Goal: Task Accomplishment & Management: Manage account settings

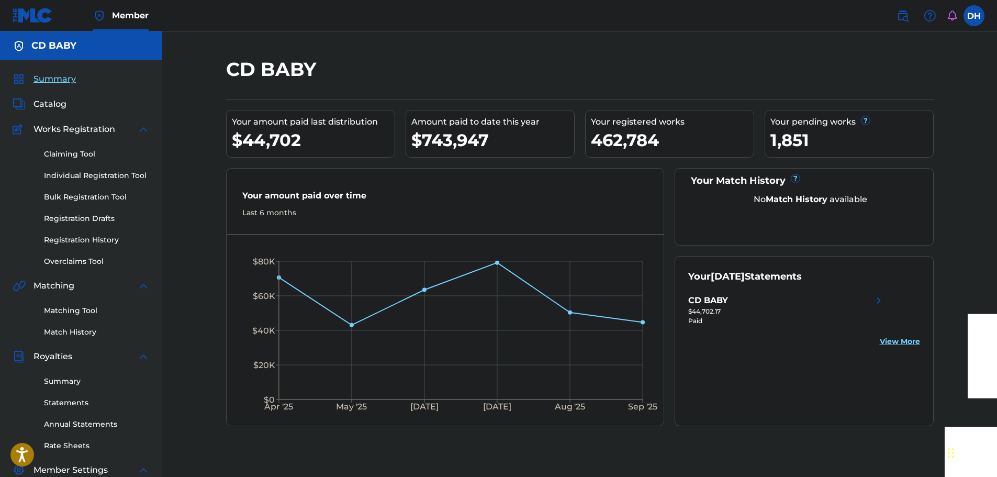
click at [77, 260] on link "Overclaims Tool" at bounding box center [97, 261] width 106 height 11
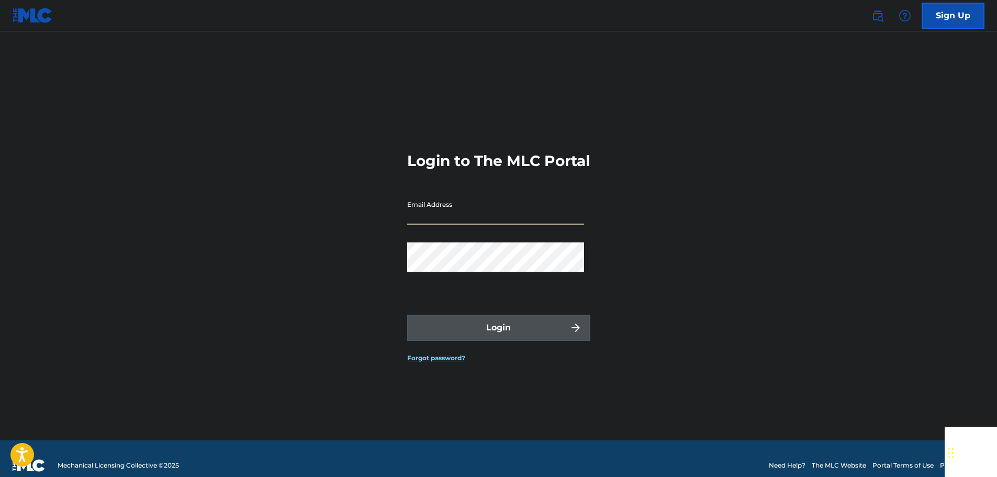
click at [461, 225] on input "Email Address" at bounding box center [495, 210] width 177 height 30
type input "[EMAIL_ADDRESS][DOMAIN_NAME]"
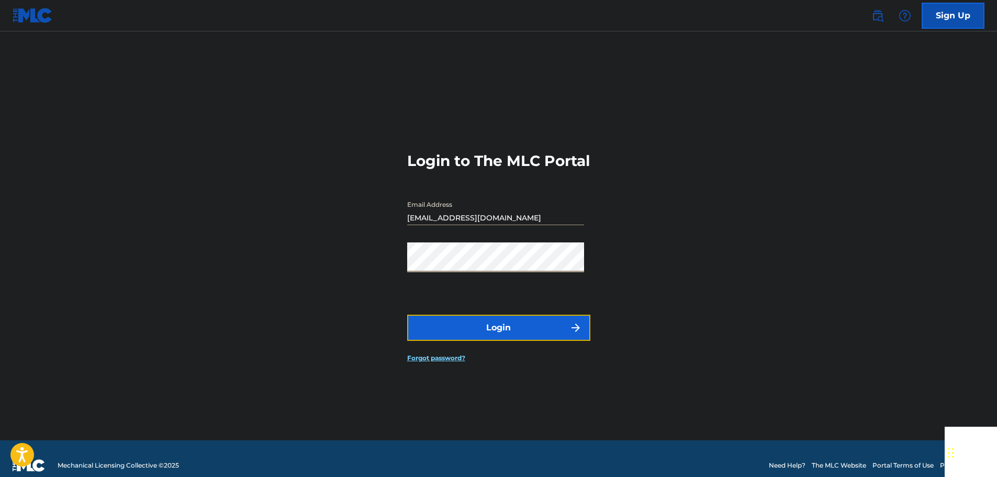
click at [511, 341] on button "Login" at bounding box center [498, 328] width 183 height 26
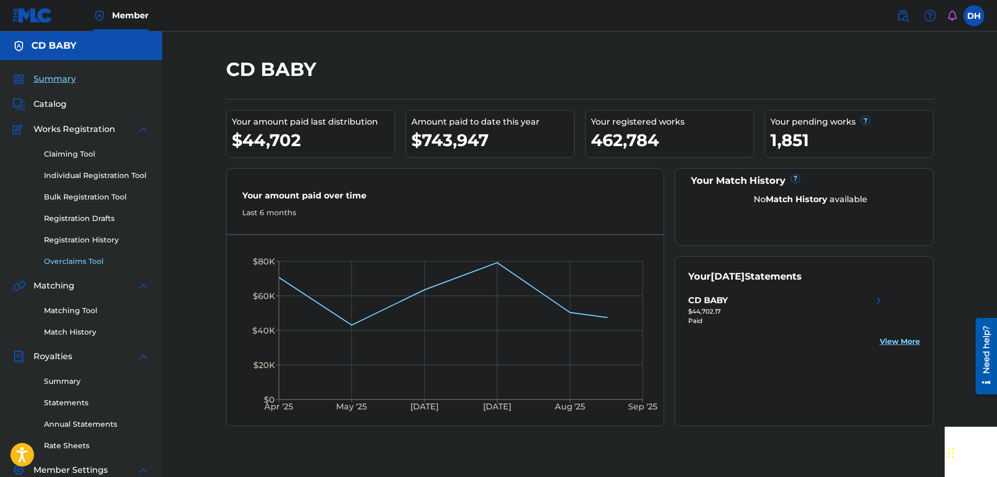
click at [62, 261] on link "Overclaims Tool" at bounding box center [97, 261] width 106 height 11
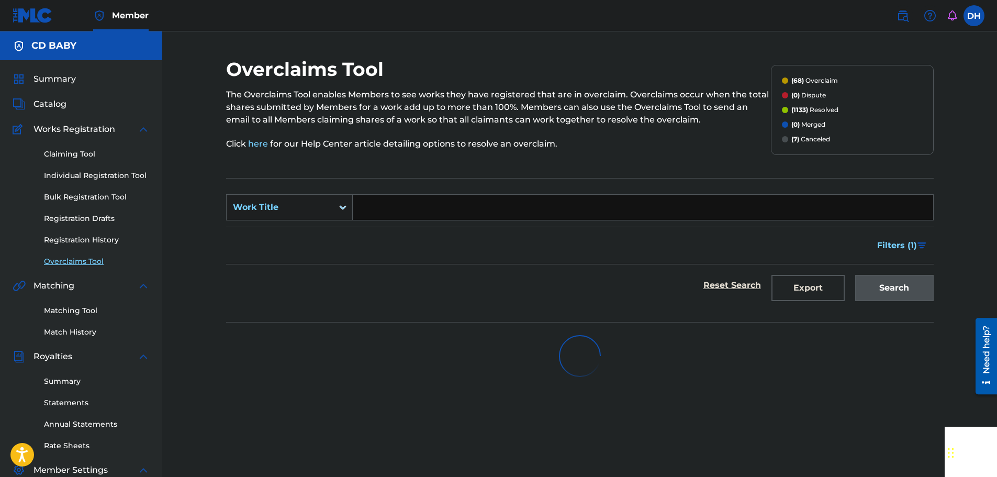
click at [378, 203] on input "Search Form" at bounding box center [643, 207] width 581 height 25
paste input "WILD SIDE"
type input "WILD SIDE"
click at [893, 297] on div "Search" at bounding box center [892, 285] width 84 height 42
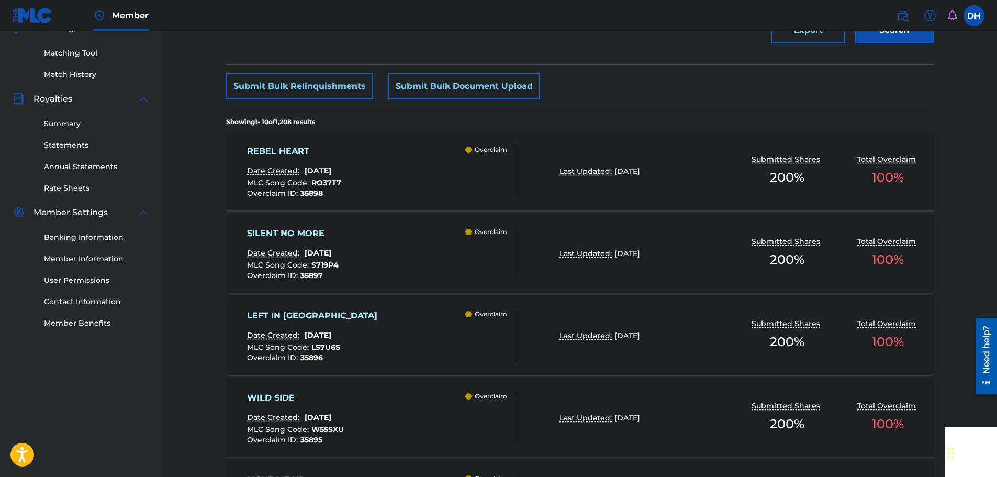
scroll to position [314, 0]
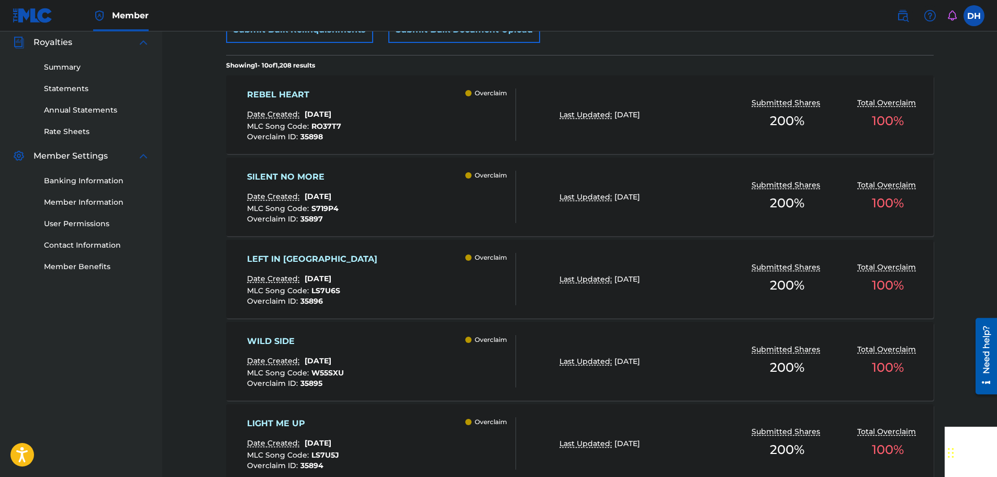
click at [412, 370] on div "WILD SIDE Date Created: [DATE] MLC Song Code : W55SXU Overclaim ID : 35895 Over…" at bounding box center [381, 361] width 269 height 52
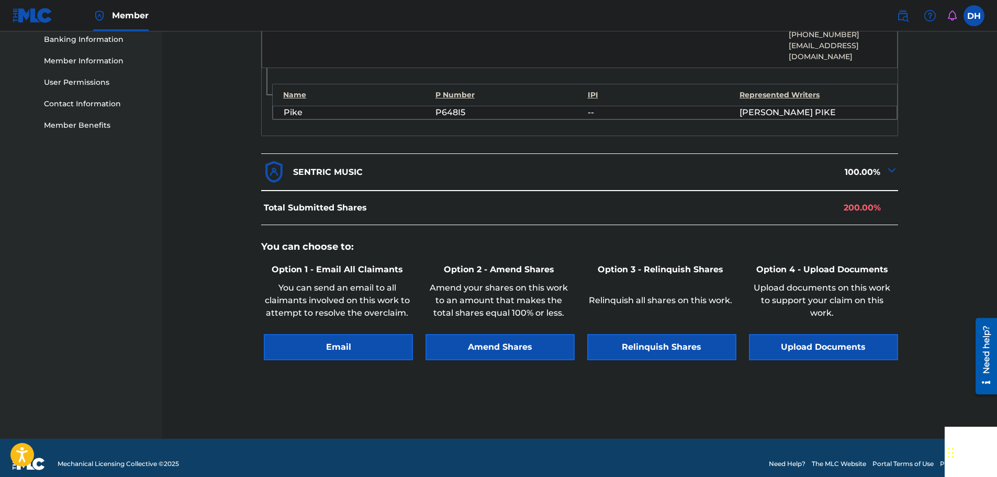
scroll to position [457, 0]
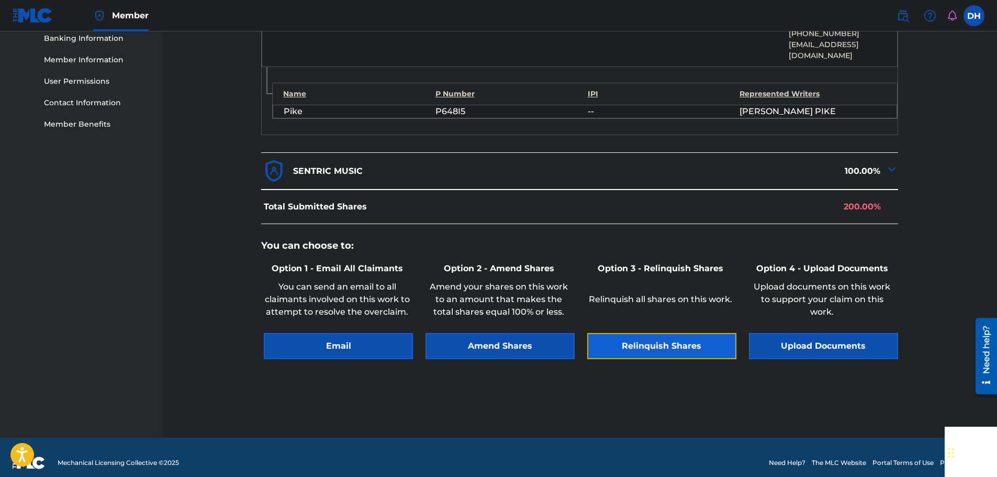
click at [683, 340] on button "Relinquish Shares" at bounding box center [661, 346] width 149 height 26
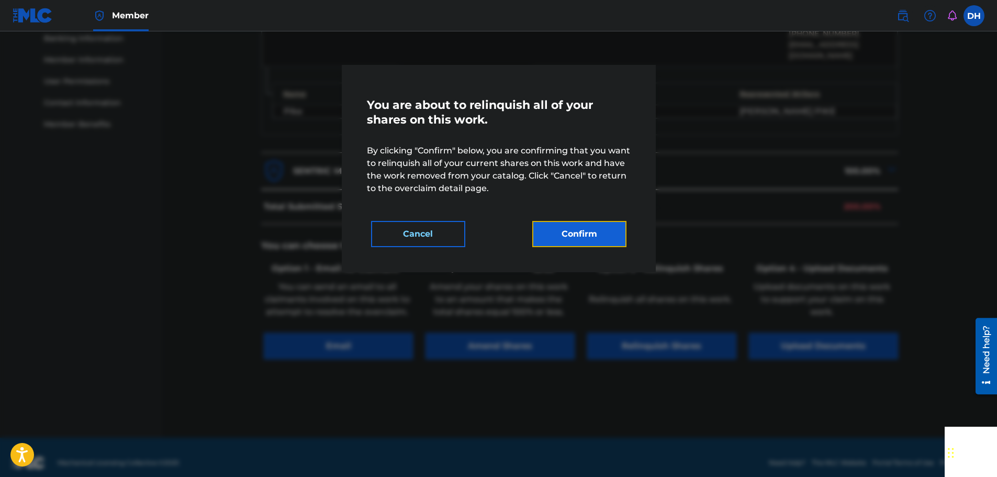
click at [586, 236] on button "Confirm" at bounding box center [579, 234] width 94 height 26
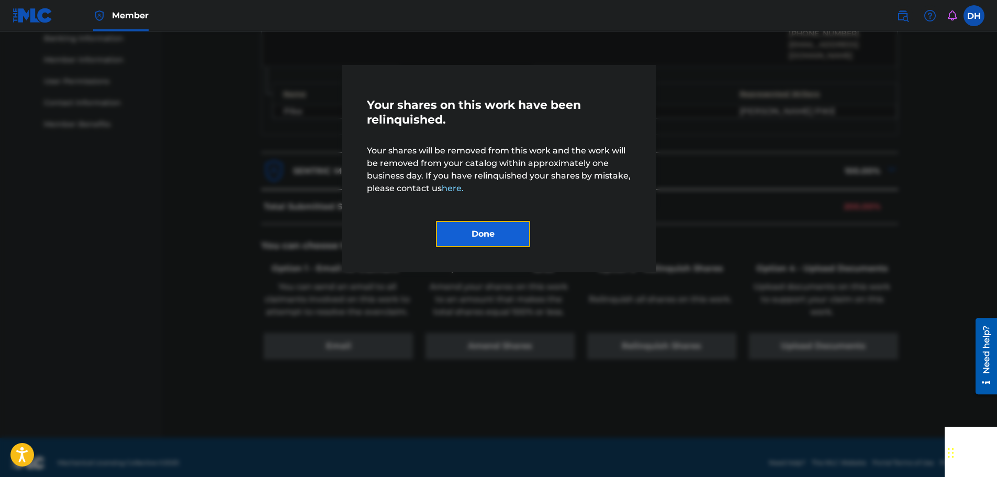
click at [455, 234] on button "Done" at bounding box center [483, 234] width 94 height 26
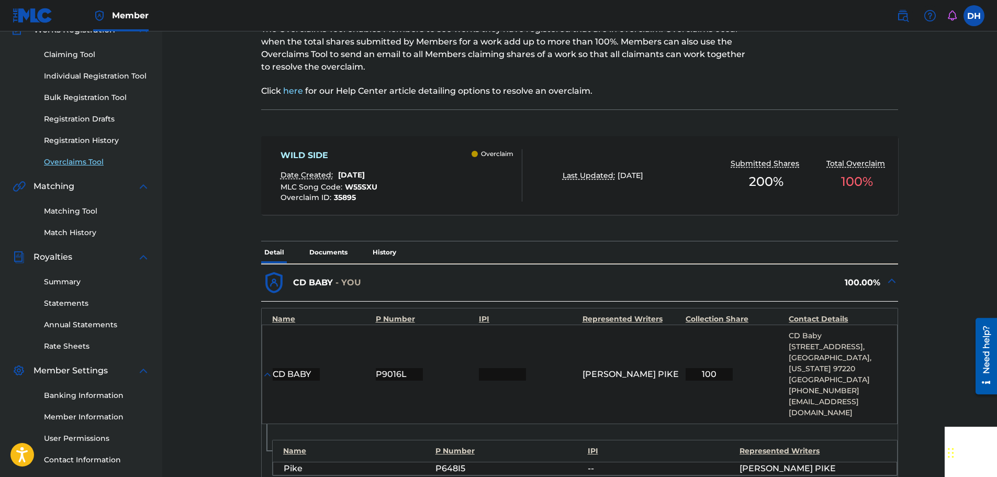
scroll to position [0, 0]
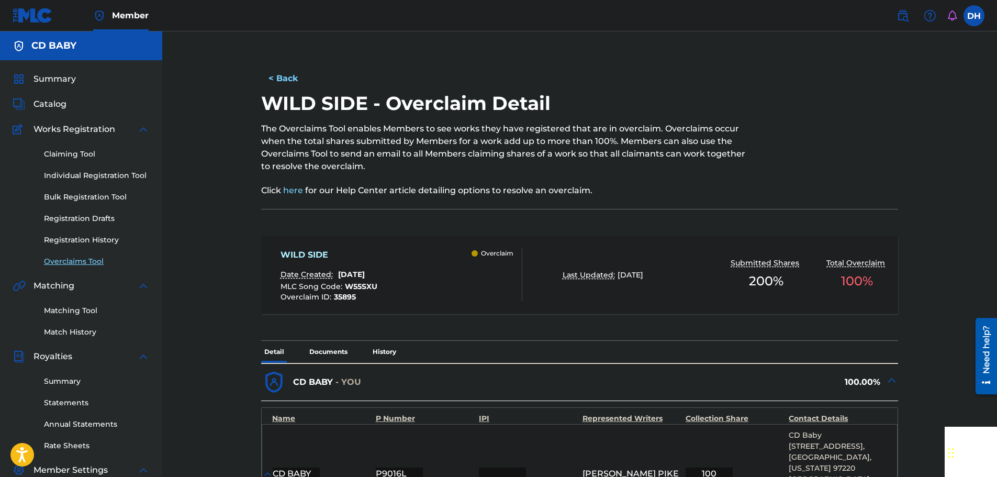
click at [84, 255] on div "Claiming Tool Individual Registration Tool Bulk Registration Tool Registration …" at bounding box center [81, 201] width 137 height 131
click at [84, 259] on link "Overclaims Tool" at bounding box center [97, 261] width 106 height 11
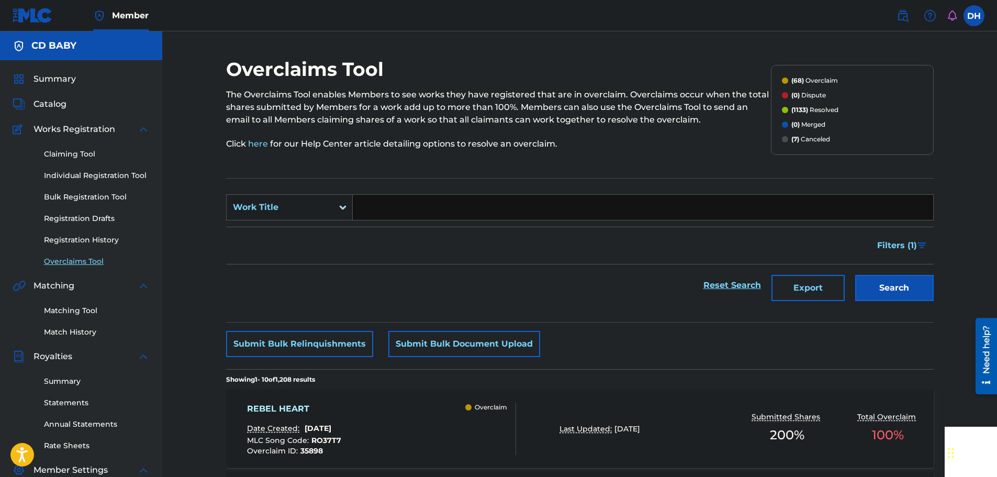
click at [418, 214] on input "Search Form" at bounding box center [643, 207] width 581 height 25
paste input "REBEL HEART"
type input "REBEL HEART"
click at [861, 288] on button "Search" at bounding box center [895, 288] width 79 height 26
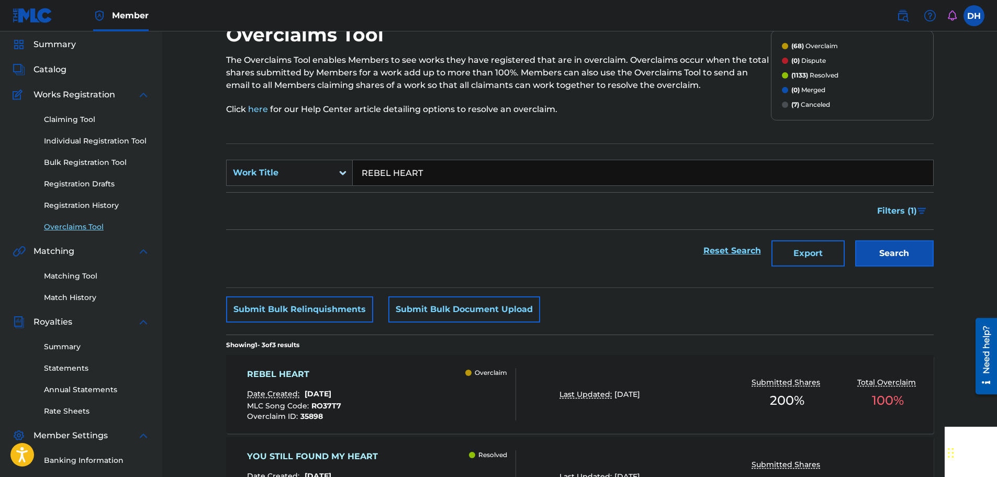
scroll to position [157, 0]
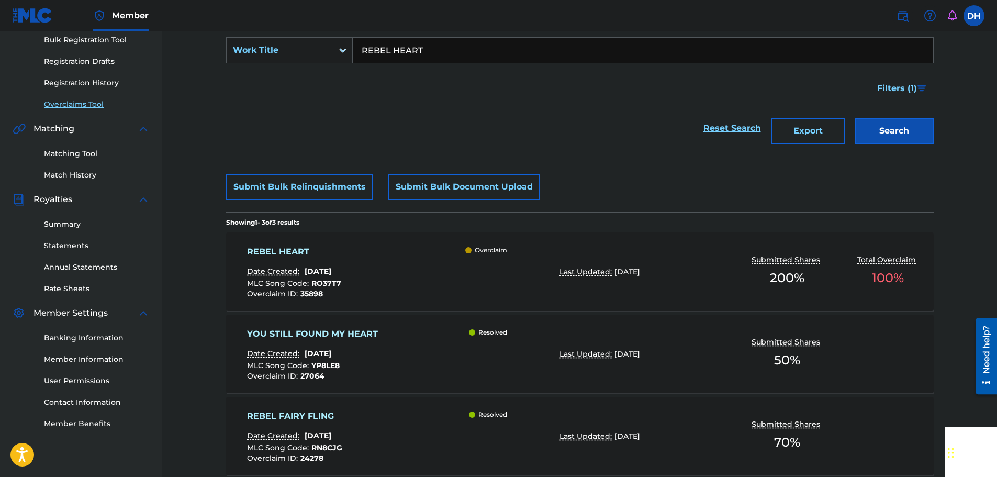
click at [405, 268] on div "REBEL HEART Date Created: [DATE] MLC Song Code : RO37T7 Overclaim ID : 35898 Ov…" at bounding box center [381, 272] width 269 height 52
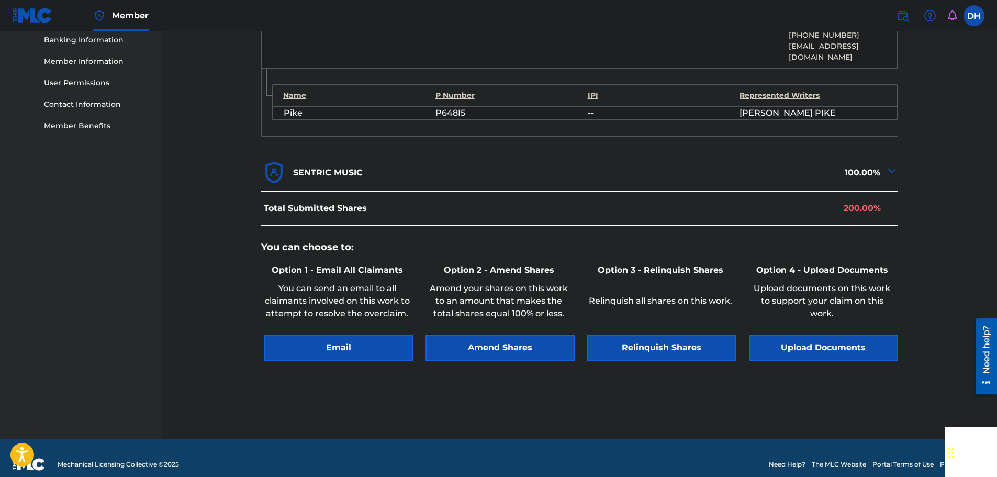
scroll to position [457, 0]
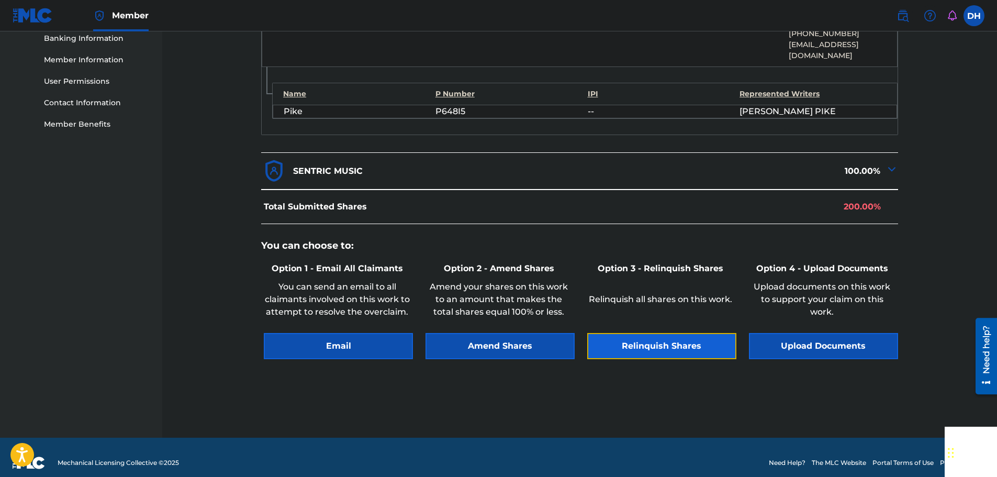
click at [677, 333] on button "Relinquish Shares" at bounding box center [661, 346] width 149 height 26
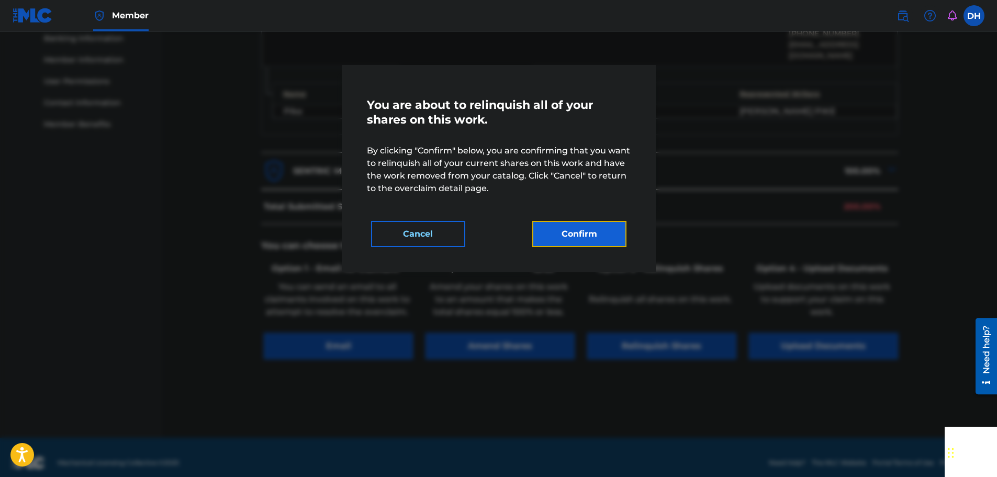
click at [596, 245] on button "Confirm" at bounding box center [579, 234] width 94 height 26
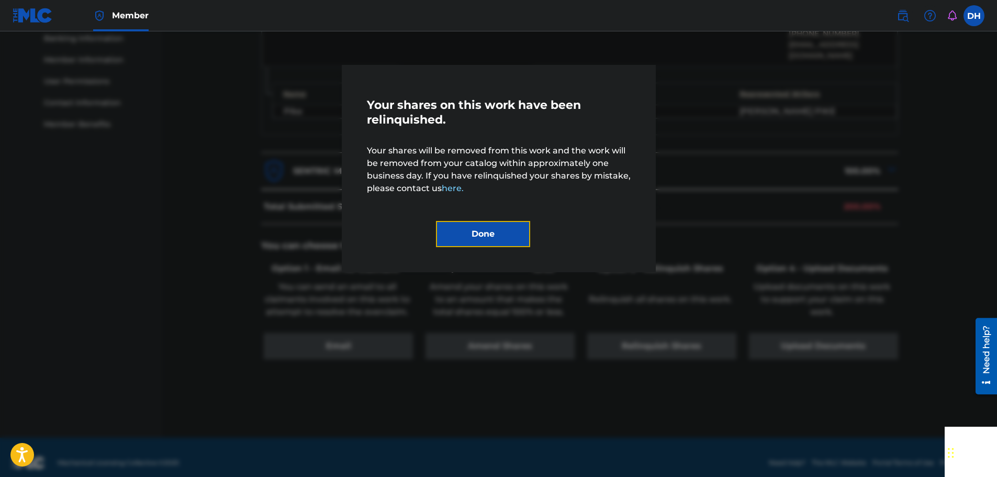
click at [504, 234] on button "Done" at bounding box center [483, 234] width 94 height 26
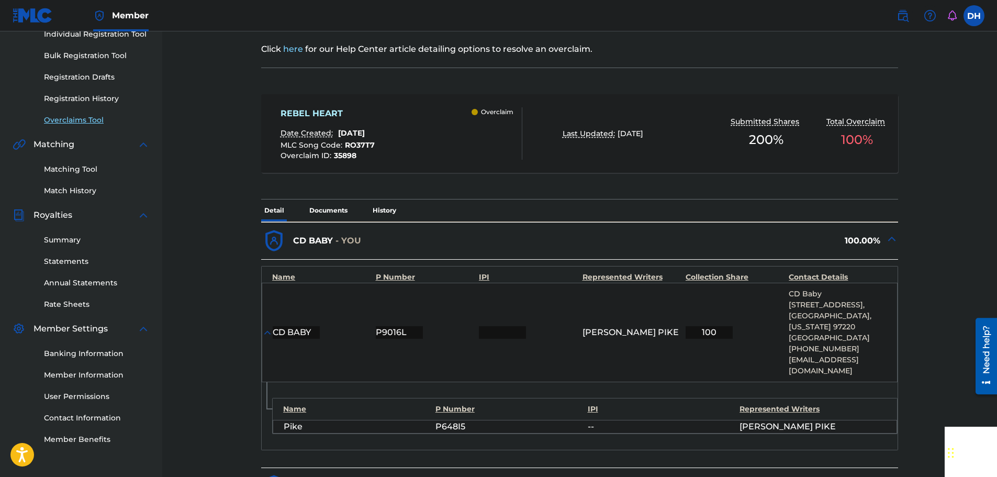
scroll to position [90, 0]
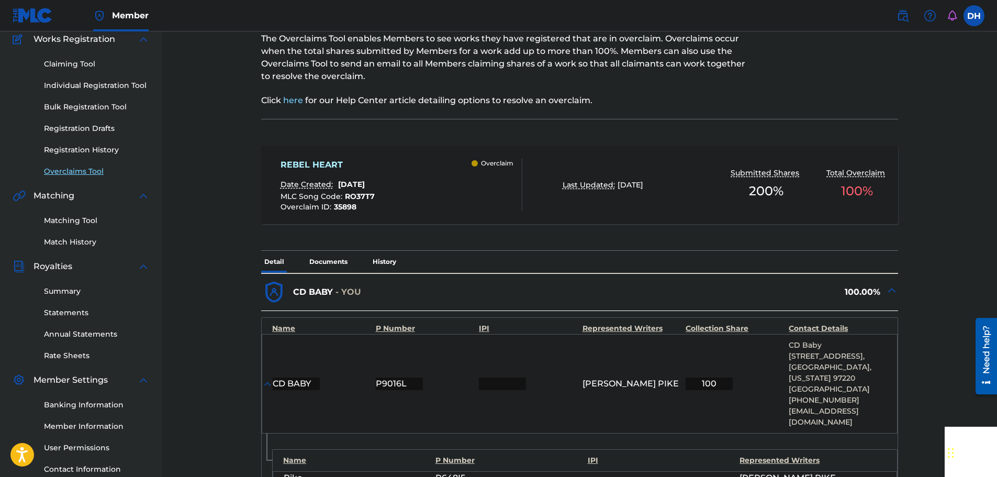
click at [71, 172] on link "Overclaims Tool" at bounding box center [97, 171] width 106 height 11
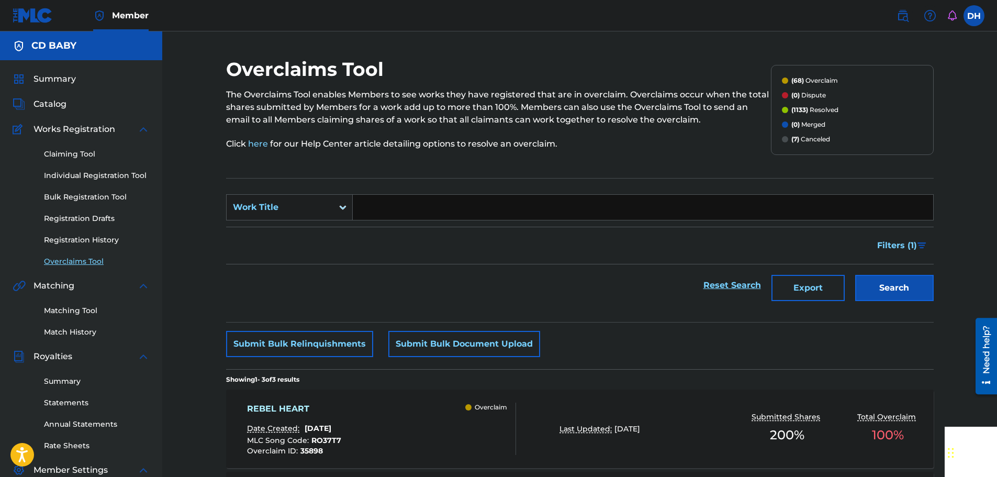
click at [375, 209] on input "Search Form" at bounding box center [643, 207] width 581 height 25
paste input "SILENT NO MORE"
type input "SILENT NO MORE"
click at [909, 287] on button "Search" at bounding box center [895, 288] width 79 height 26
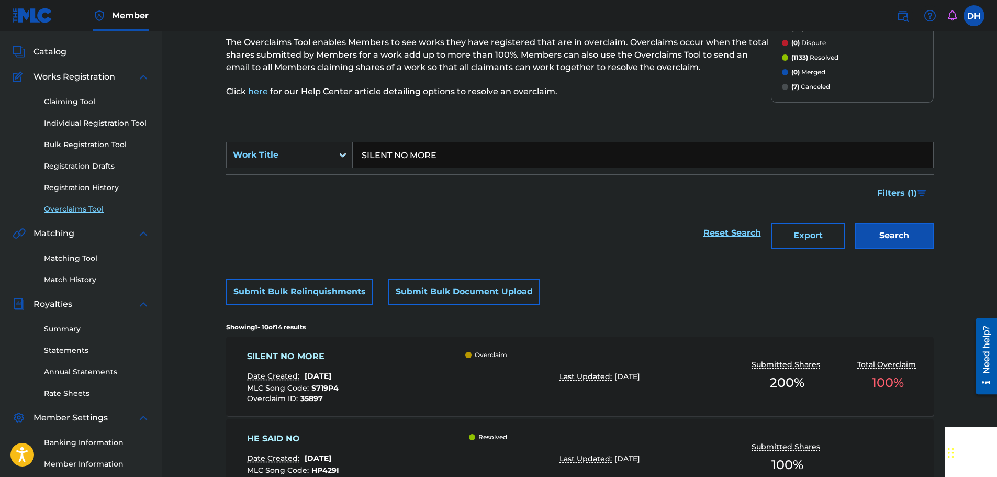
click at [435, 359] on div "SILENT NO MORE Date Created: [DATE] MLC Song Code : S719P4 Overclaim ID : 35897…" at bounding box center [381, 376] width 269 height 52
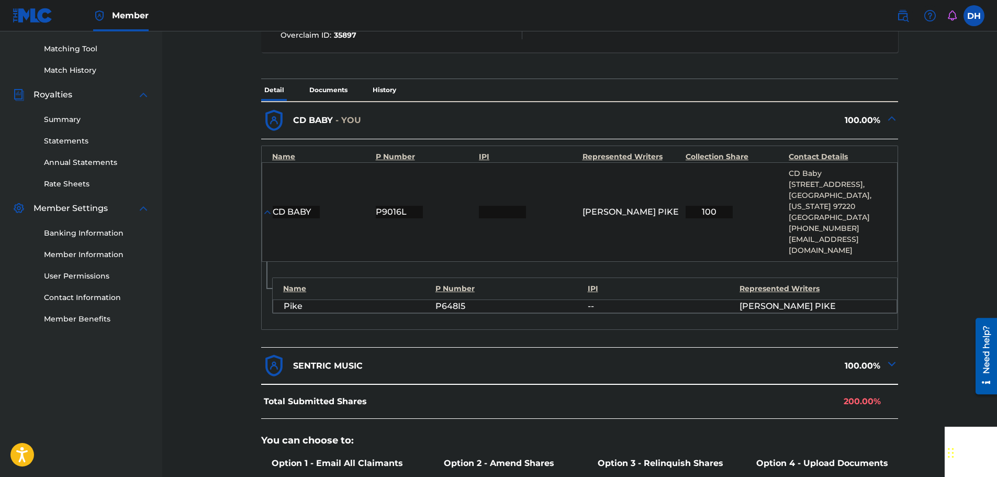
scroll to position [457, 0]
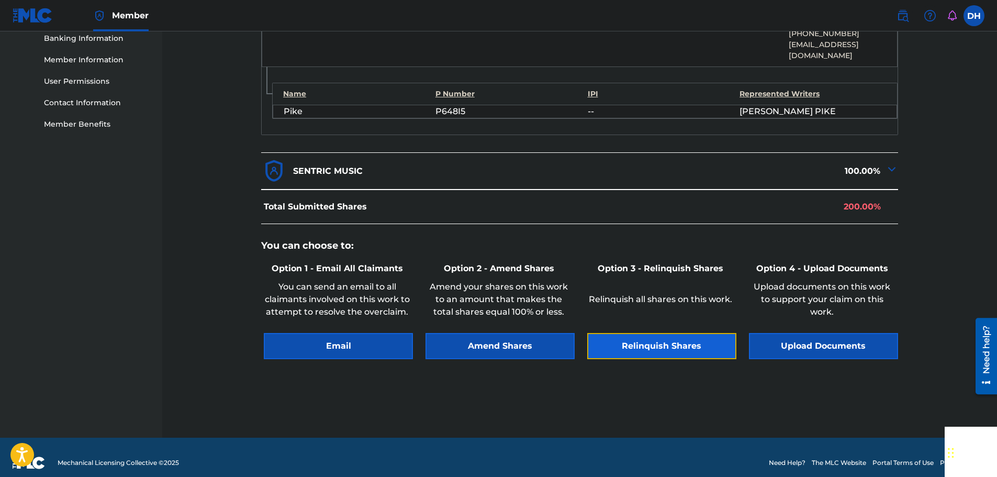
click at [648, 336] on button "Relinquish Shares" at bounding box center [661, 346] width 149 height 26
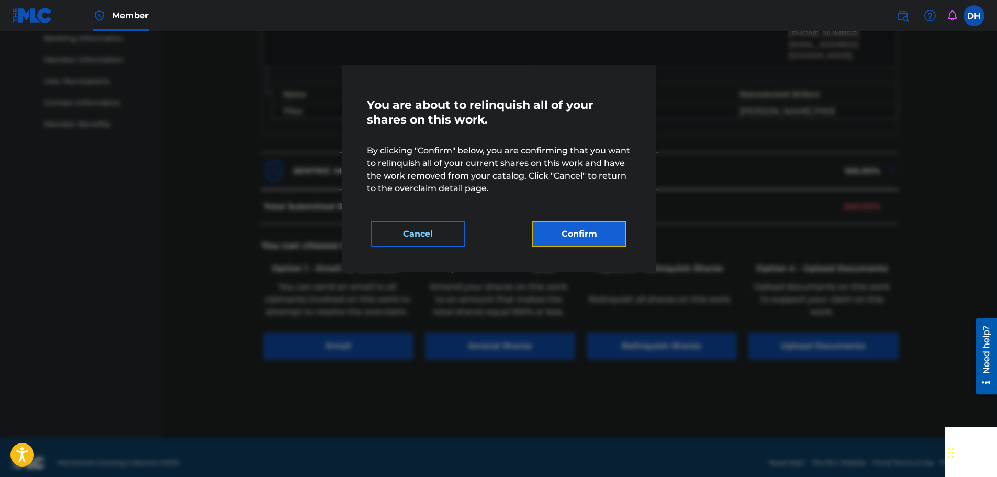
click at [573, 239] on button "Confirm" at bounding box center [579, 234] width 94 height 26
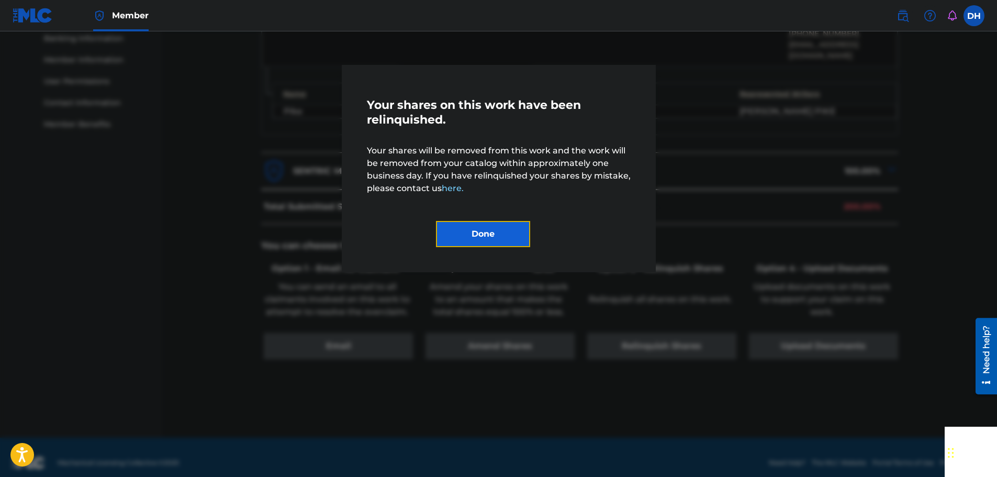
click at [473, 235] on button "Done" at bounding box center [483, 234] width 94 height 26
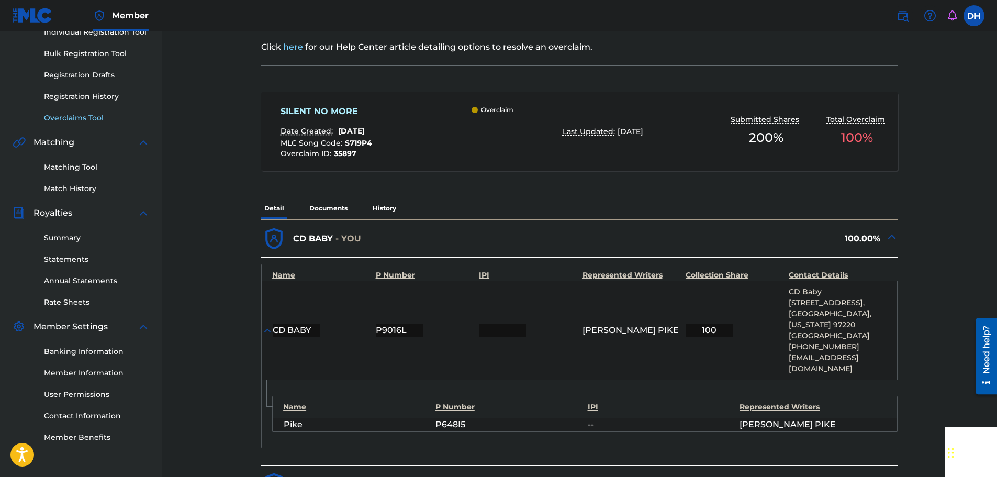
scroll to position [142, 0]
click at [87, 120] on link "Overclaims Tool" at bounding box center [97, 119] width 106 height 11
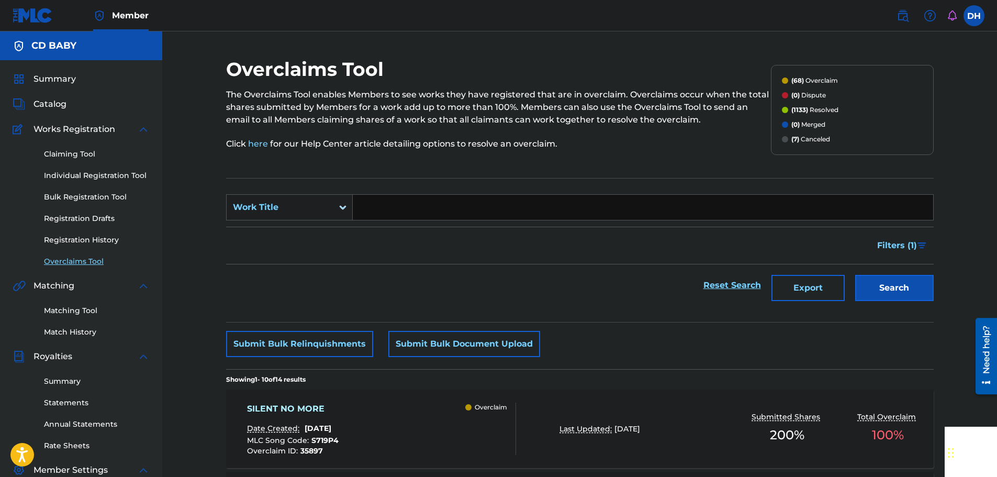
click at [401, 208] on input "Search Form" at bounding box center [643, 207] width 581 height 25
paste input "BOSS GIRL"
type input "BOSS GIRL"
click at [889, 285] on button "Search" at bounding box center [895, 288] width 79 height 26
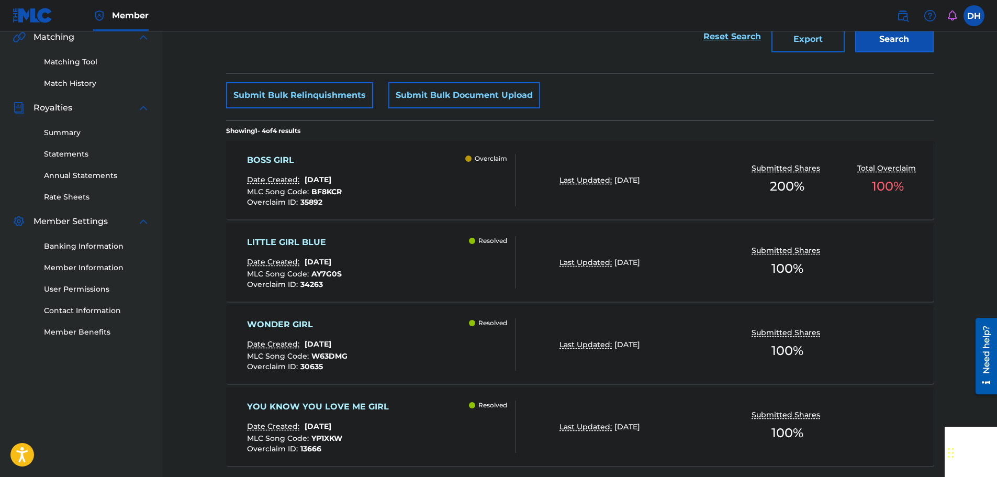
scroll to position [262, 0]
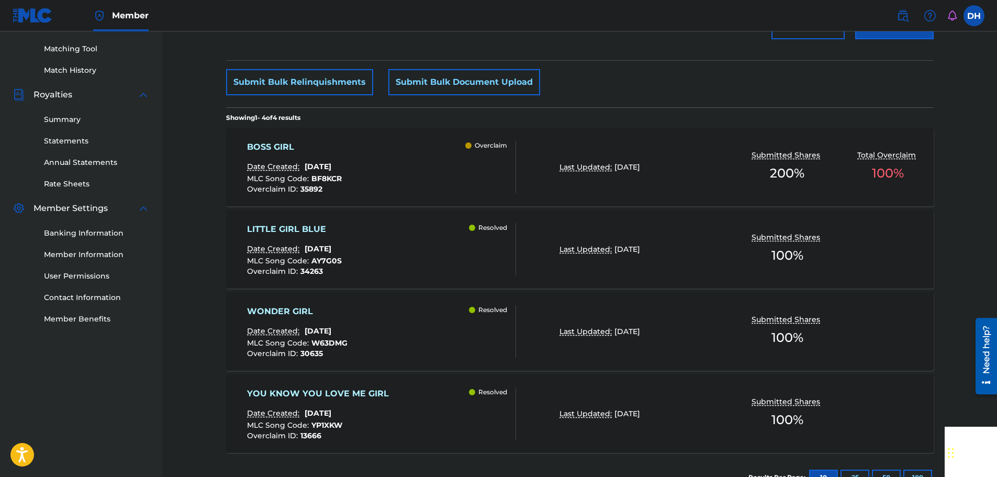
click at [426, 183] on div "BOSS GIRL Date Created: [DATE] MLC Song Code : BF8KCR Overclaim ID : 35892 Over…" at bounding box center [381, 167] width 269 height 52
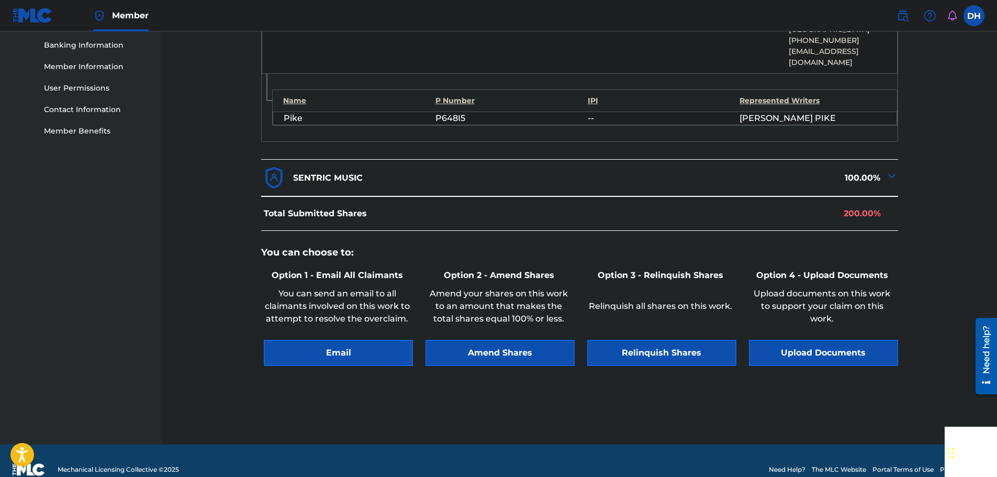
scroll to position [457, 0]
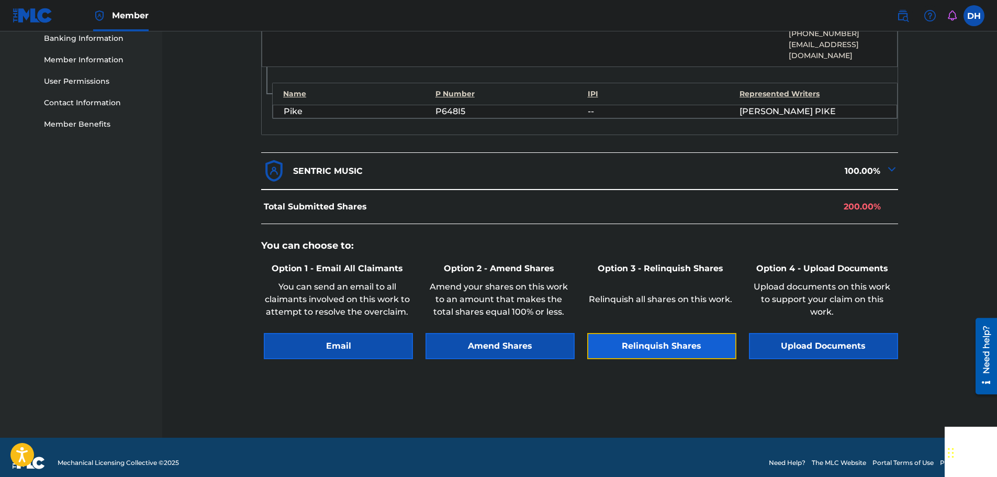
click at [642, 333] on button "Relinquish Shares" at bounding box center [661, 346] width 149 height 26
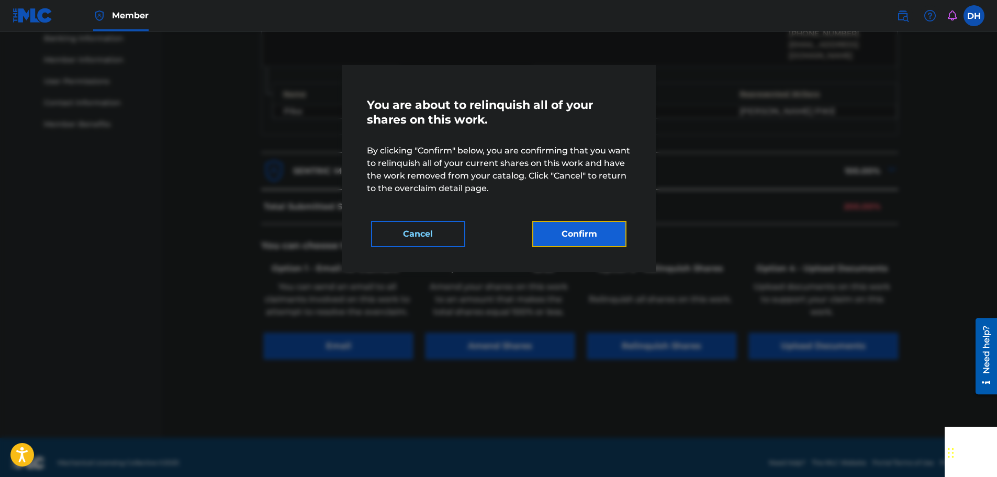
click at [580, 232] on button "Confirm" at bounding box center [579, 234] width 94 height 26
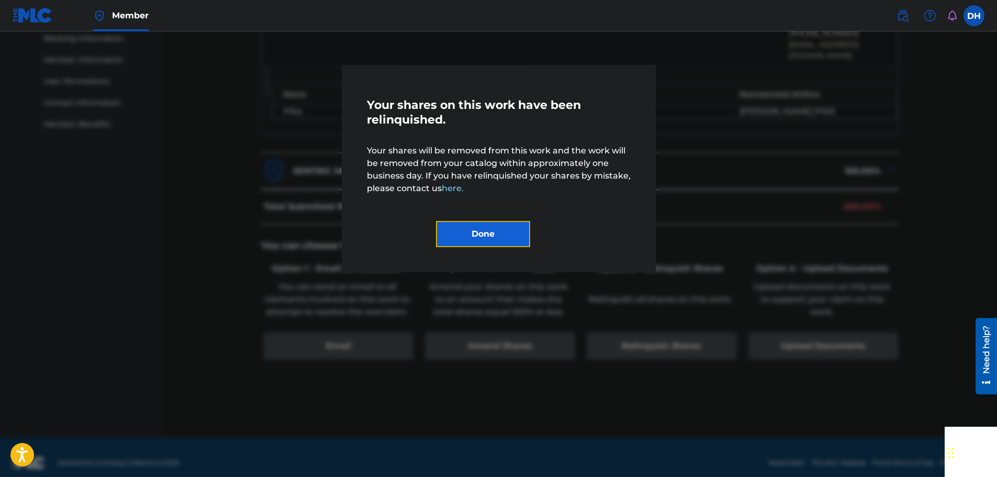
click at [480, 241] on button "Done" at bounding box center [483, 234] width 94 height 26
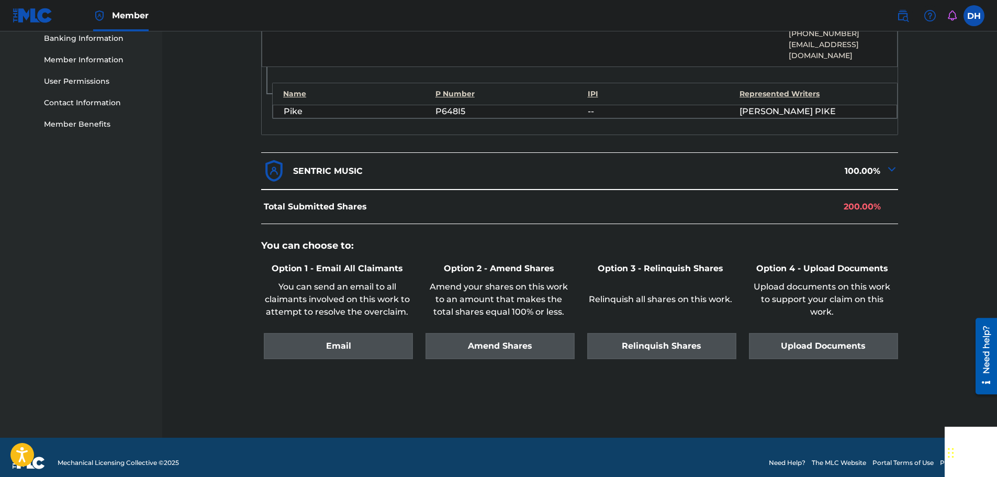
scroll to position [142, 0]
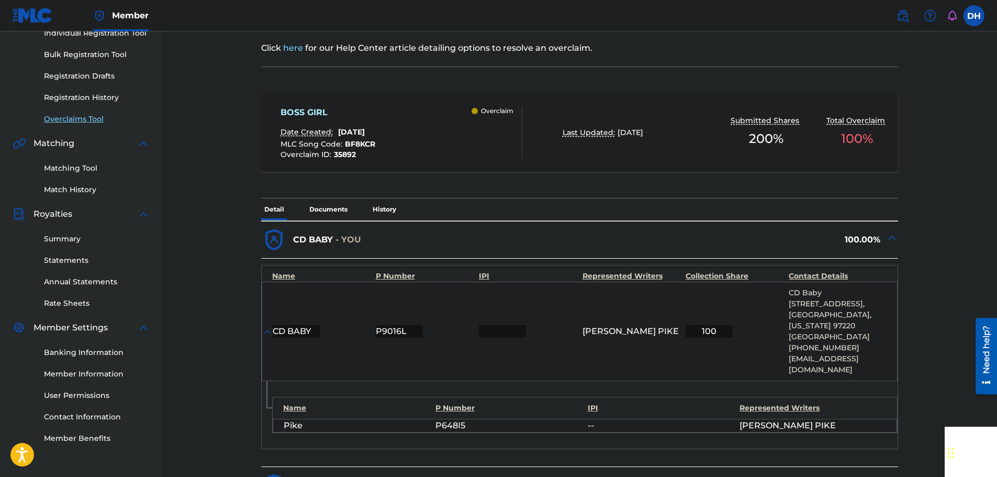
click at [87, 120] on link "Overclaims Tool" at bounding box center [97, 119] width 106 height 11
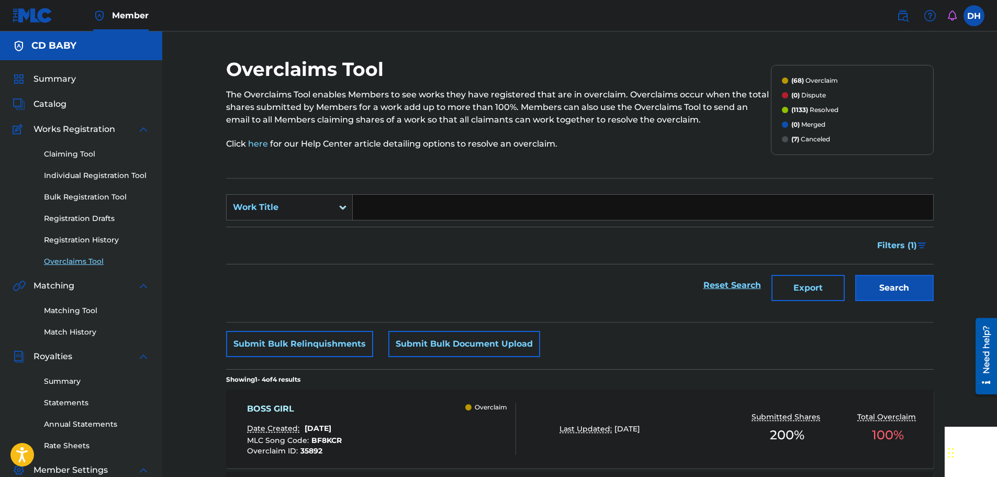
click at [393, 216] on input "Search Form" at bounding box center [643, 207] width 581 height 25
paste input "LEFT IN [GEOGRAPHIC_DATA]"
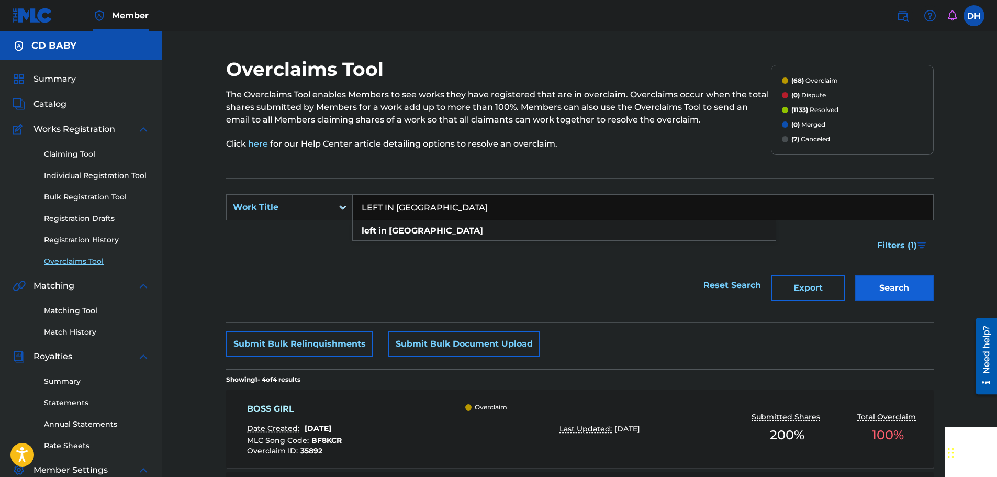
type input "LEFT IN [GEOGRAPHIC_DATA]"
click at [867, 287] on button "Search" at bounding box center [895, 288] width 79 height 26
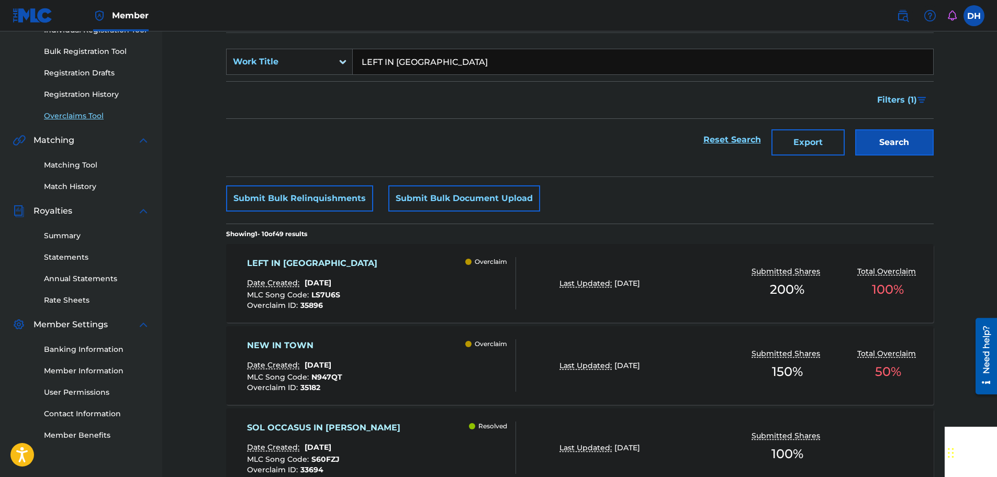
scroll to position [157, 0]
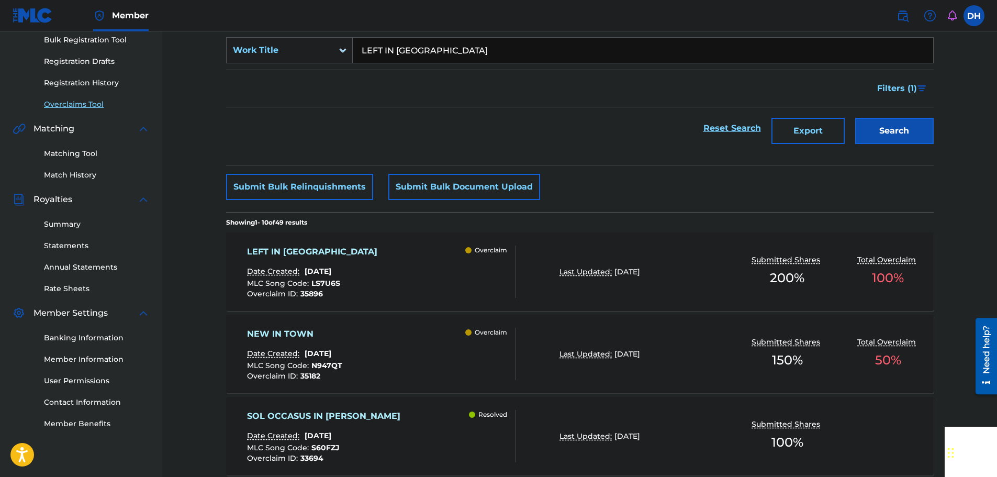
click at [428, 294] on div "LEFT IN [GEOGRAPHIC_DATA] Date Created: [DATE] MLC Song Code : LS7U6S Overclaim…" at bounding box center [381, 272] width 269 height 52
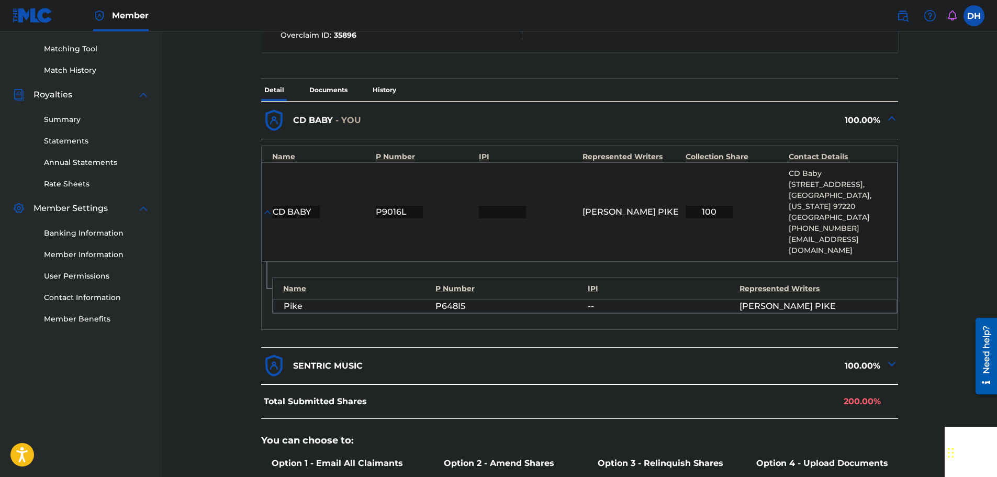
scroll to position [457, 0]
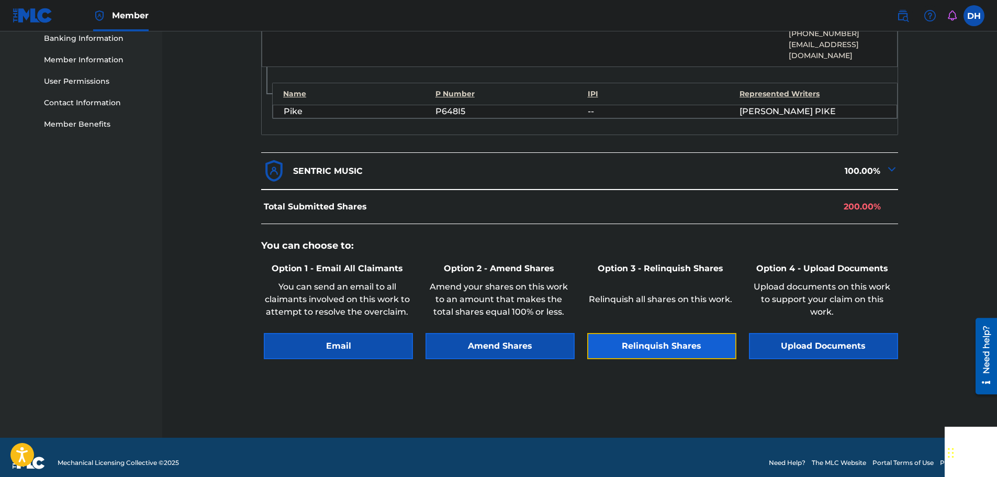
click at [629, 333] on button "Relinquish Shares" at bounding box center [661, 346] width 149 height 26
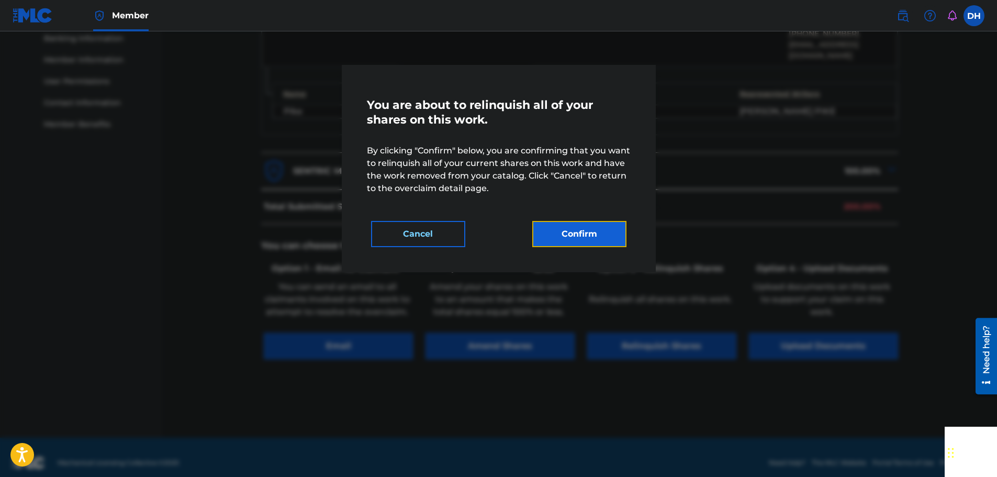
click at [561, 227] on button "Confirm" at bounding box center [579, 234] width 94 height 26
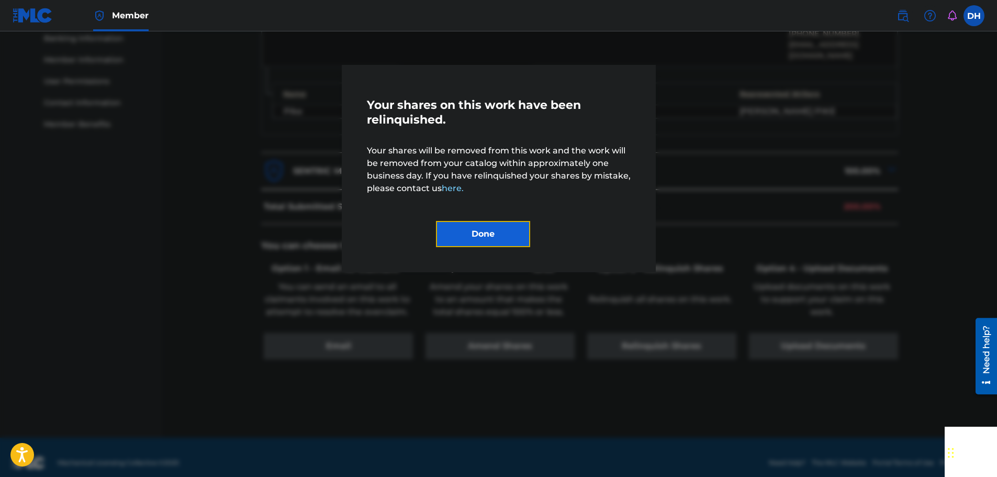
click at [483, 226] on button "Done" at bounding box center [483, 234] width 94 height 26
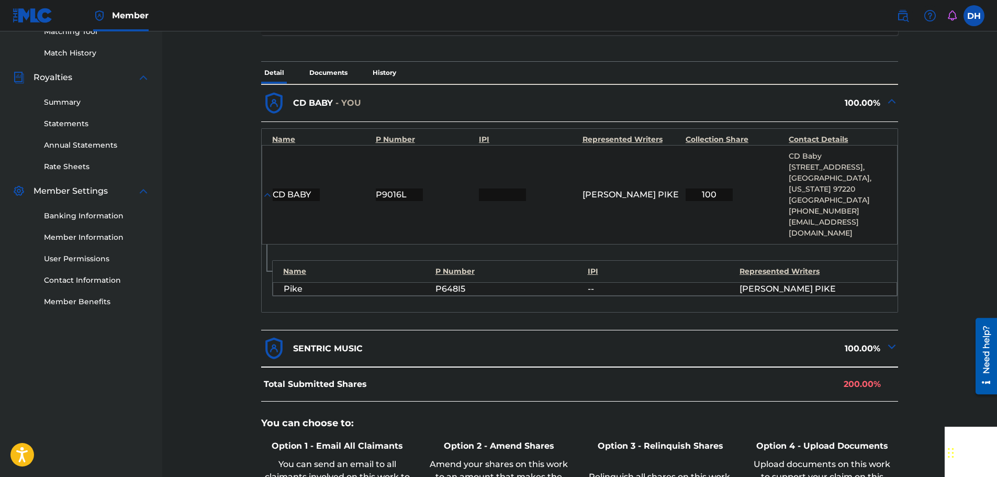
scroll to position [90, 0]
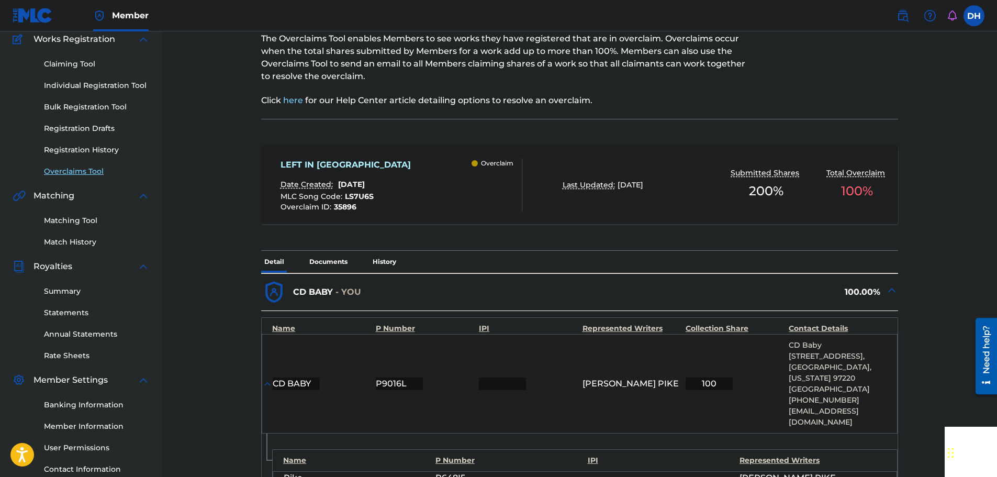
click at [93, 173] on link "Overclaims Tool" at bounding box center [97, 171] width 106 height 11
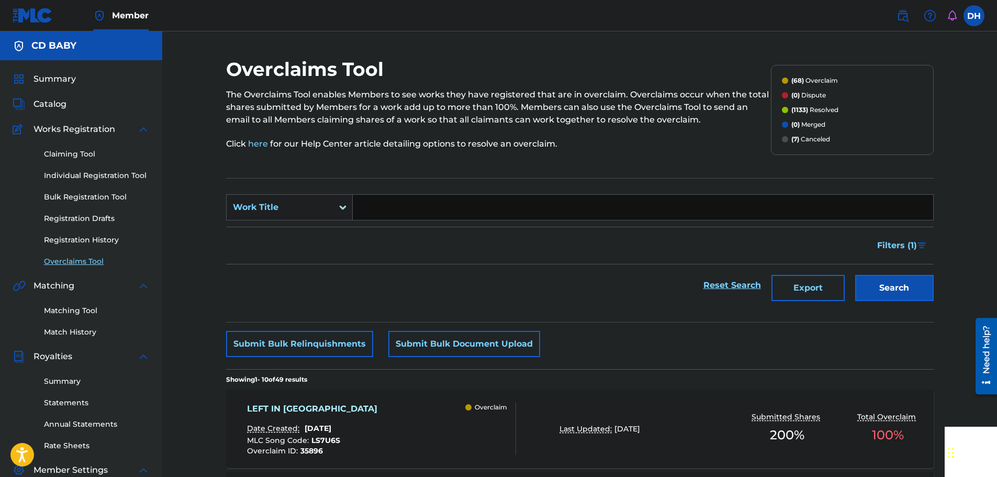
click at [411, 219] on input "Search Form" at bounding box center [643, 207] width 581 height 25
paste input "BUILD FROM ZERO"
type input "BUILD FROM ZERO"
click at [860, 282] on button "Search" at bounding box center [895, 288] width 79 height 26
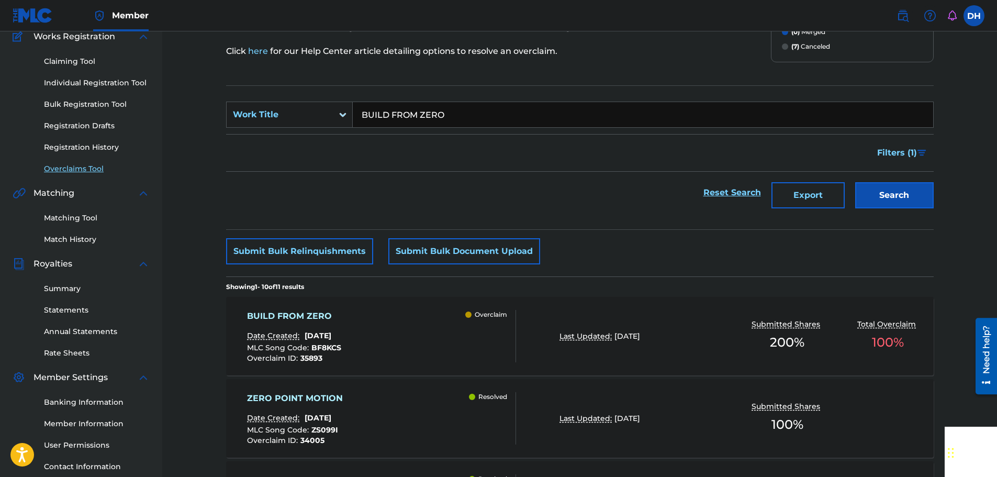
scroll to position [105, 0]
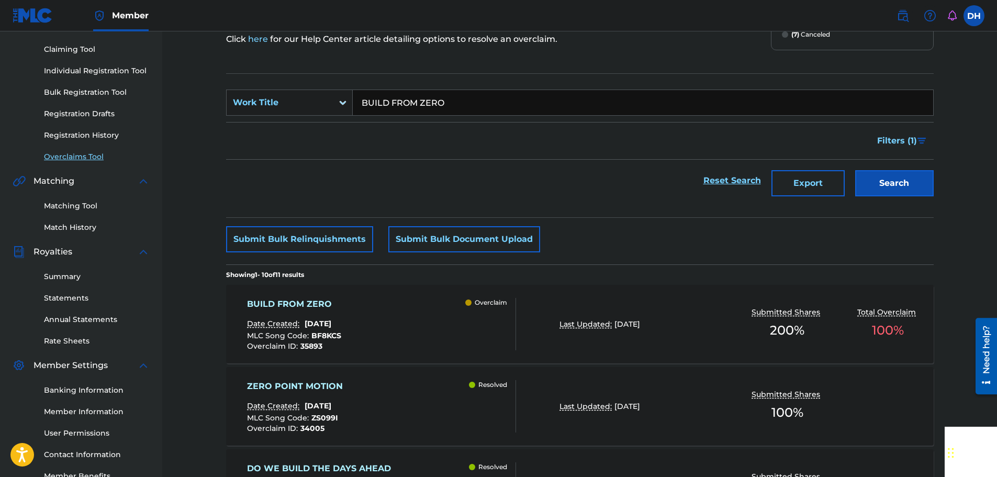
click at [437, 313] on div "BUILD FROM ZERO Date Created: [DATE] MLC Song Code : BF8KCS Overclaim ID : 3589…" at bounding box center [381, 324] width 269 height 52
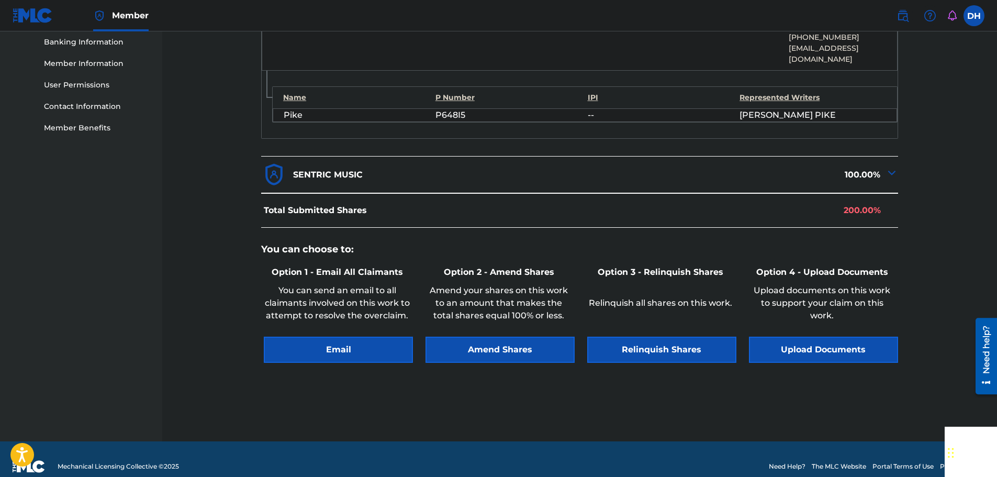
scroll to position [457, 0]
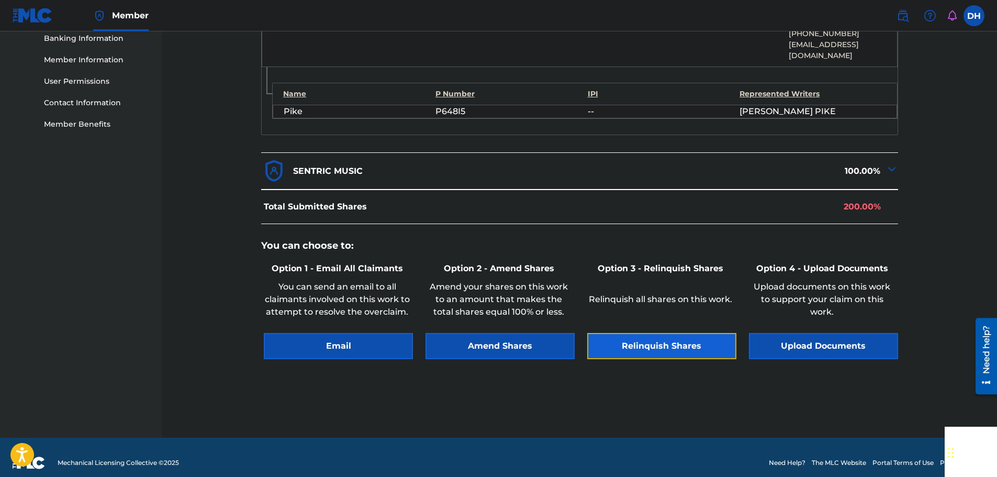
click at [634, 333] on button "Relinquish Shares" at bounding box center [661, 346] width 149 height 26
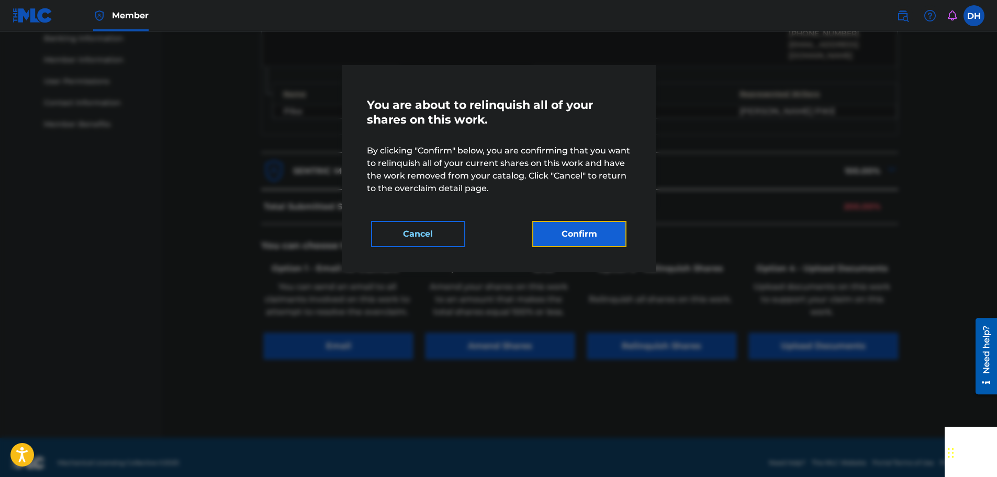
click at [589, 245] on button "Confirm" at bounding box center [579, 234] width 94 height 26
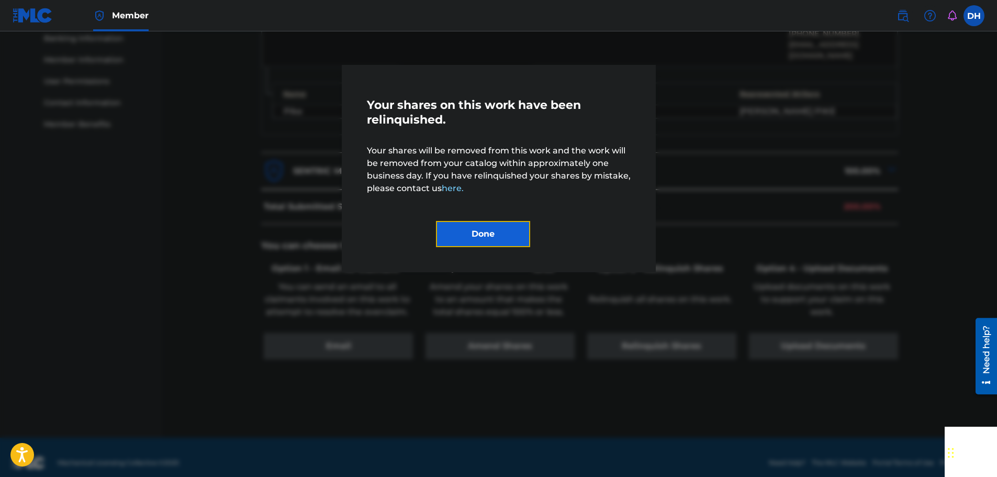
click at [506, 235] on button "Done" at bounding box center [483, 234] width 94 height 26
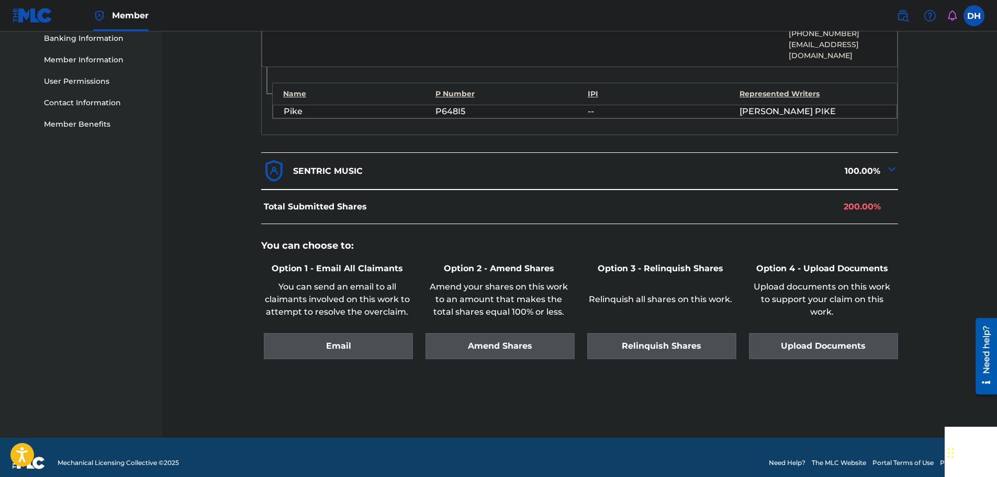
scroll to position [142, 0]
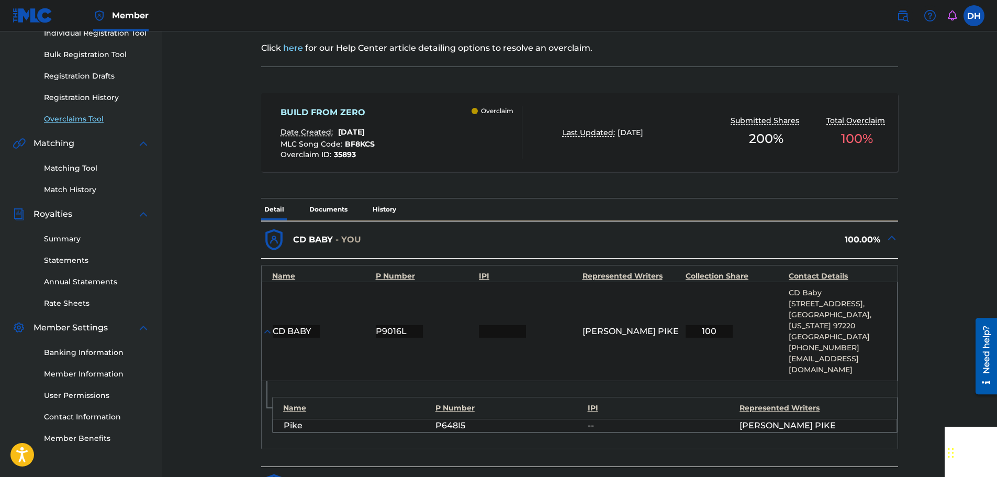
click at [99, 121] on link "Overclaims Tool" at bounding box center [97, 119] width 106 height 11
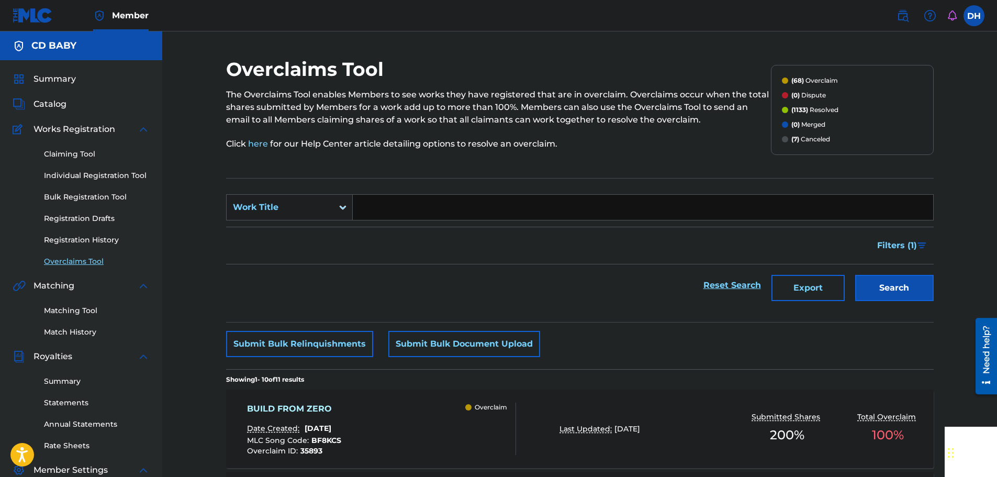
click at [398, 210] on input "Search Form" at bounding box center [643, 207] width 581 height 25
paste input "TRAPPED INSIDE"
type input "TRAPPED INSIDE"
click at [880, 284] on button "Search" at bounding box center [895, 288] width 79 height 26
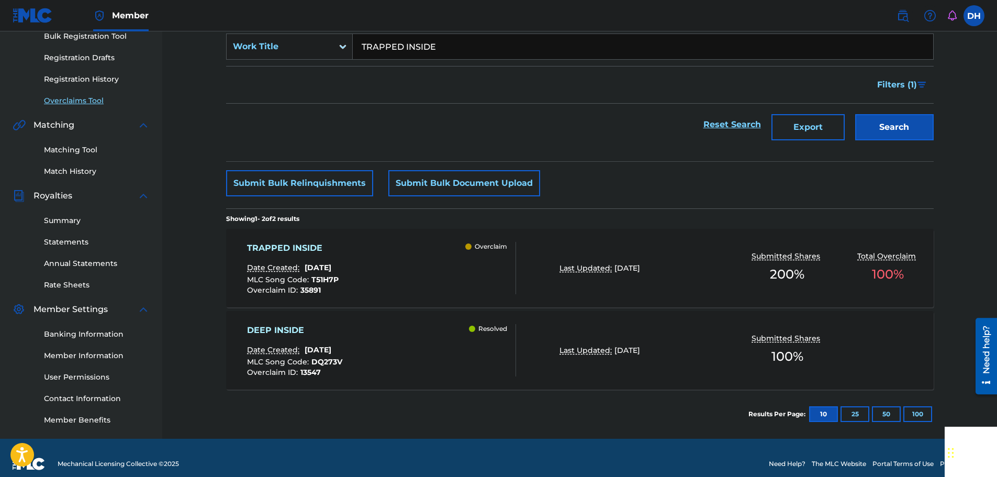
scroll to position [173, 0]
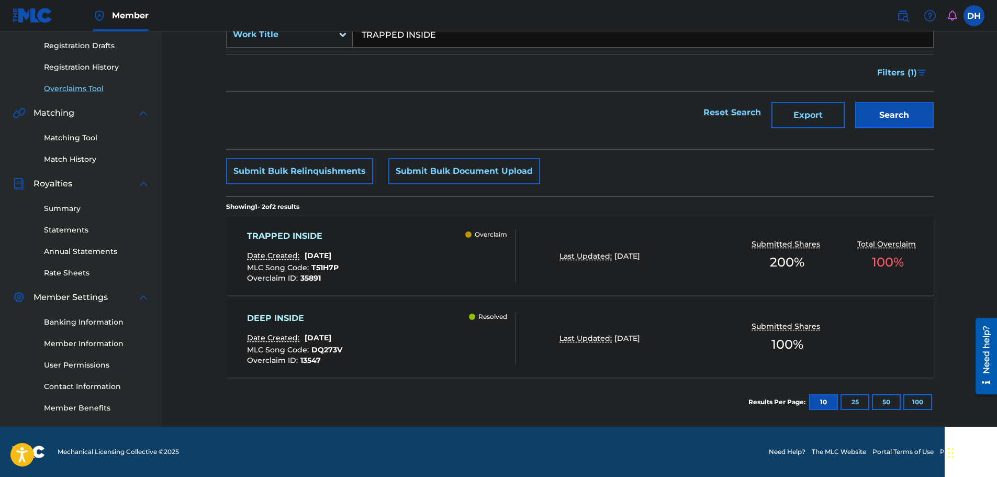
click at [417, 238] on div "TRAPPED INSIDE Date Created: [DATE] MLC Song Code : T51H7P Overclaim ID : 35891…" at bounding box center [381, 256] width 269 height 52
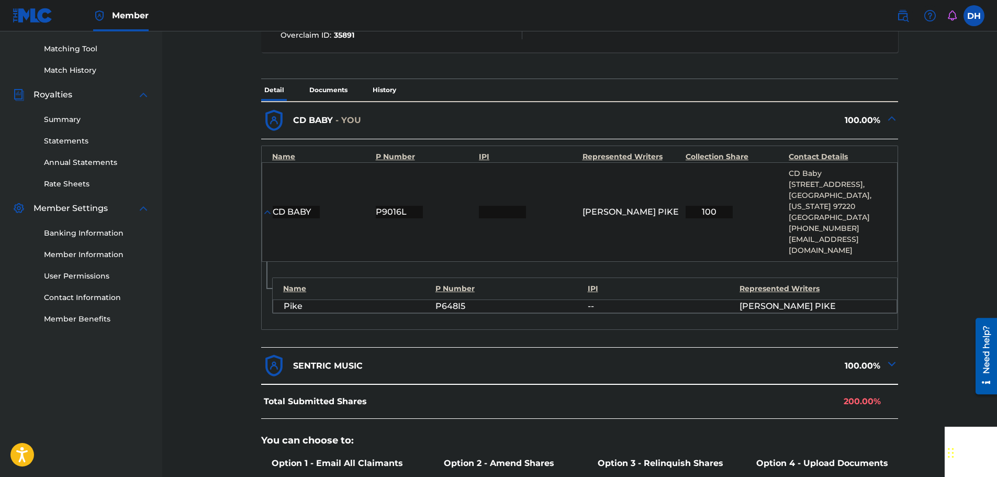
scroll to position [457, 0]
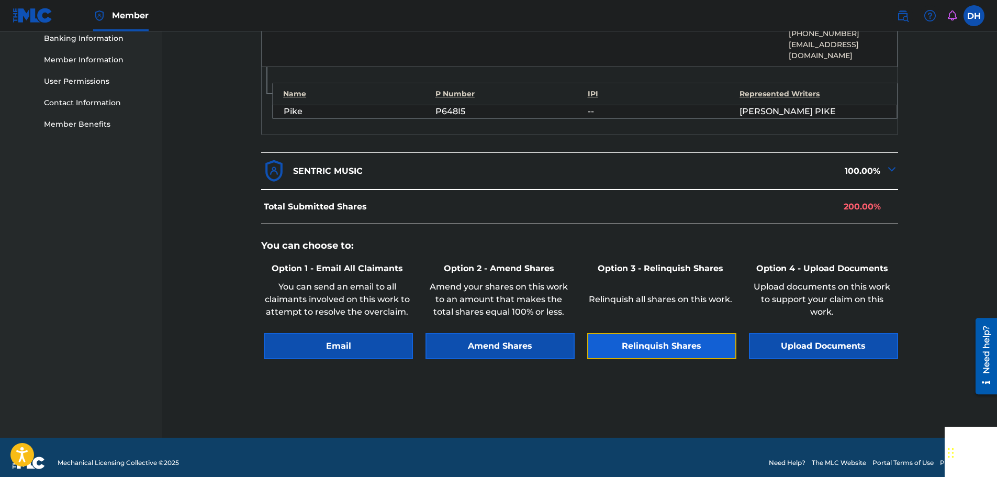
click at [647, 333] on button "Relinquish Shares" at bounding box center [661, 346] width 149 height 26
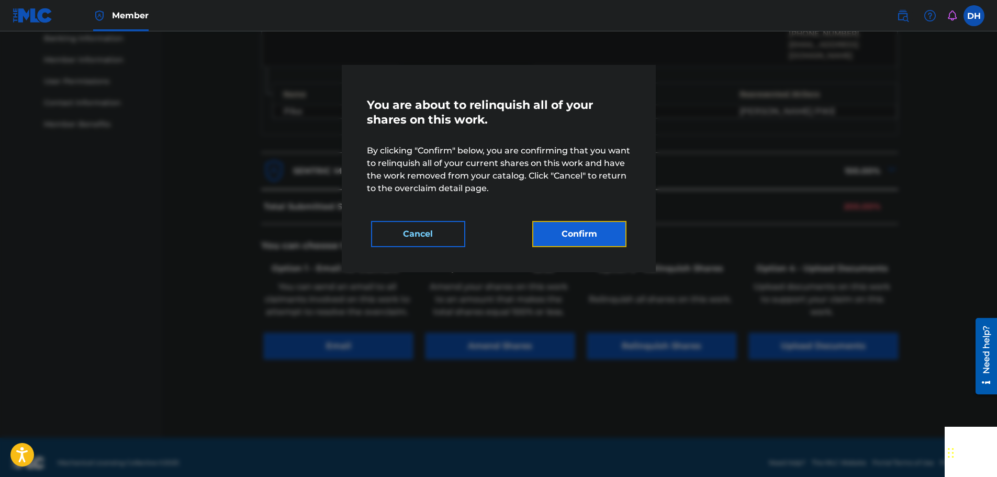
click at [599, 234] on button "Confirm" at bounding box center [579, 234] width 94 height 26
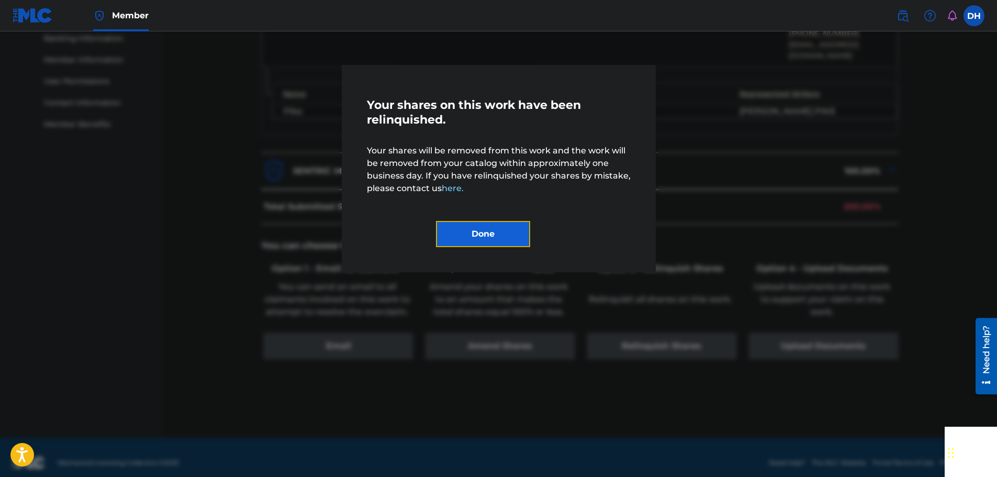
click at [507, 234] on button "Done" at bounding box center [483, 234] width 94 height 26
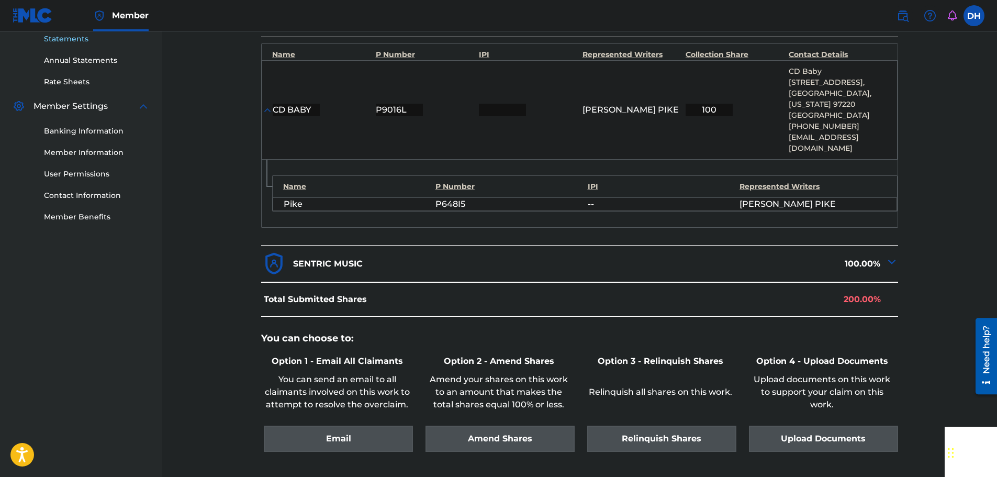
scroll to position [142, 0]
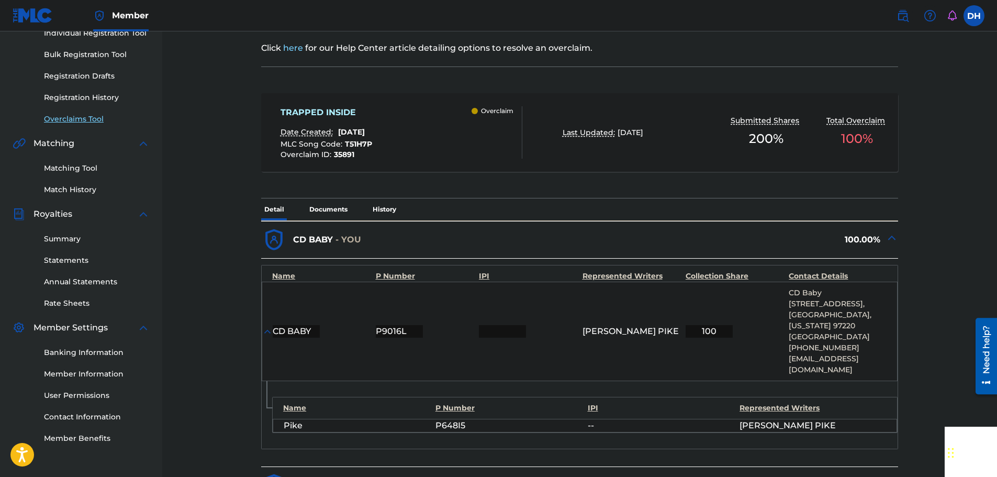
click at [77, 121] on link "Overclaims Tool" at bounding box center [97, 119] width 106 height 11
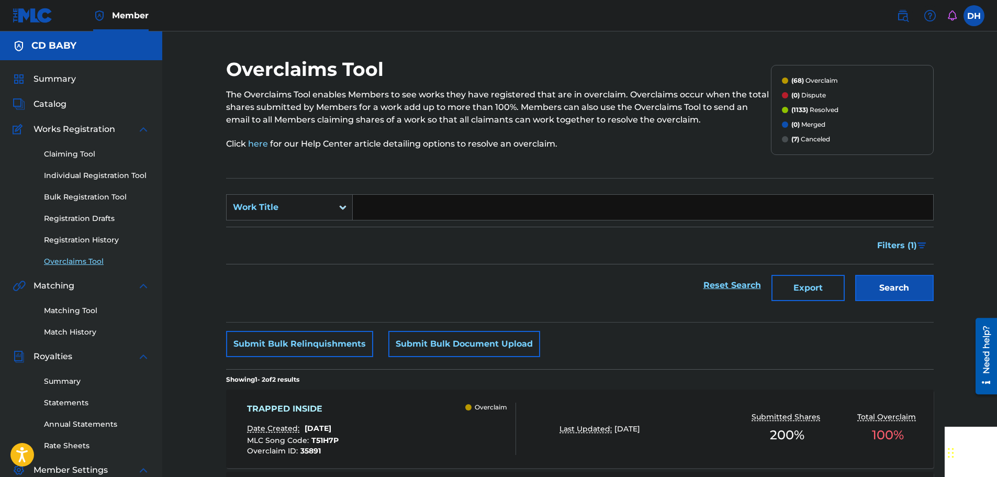
click at [384, 204] on input "Search Form" at bounding box center [643, 207] width 581 height 25
paste input "UNSTOPPABLE ME"
type input "UNSTOPPABLE ME"
click at [884, 280] on button "Search" at bounding box center [895, 288] width 79 height 26
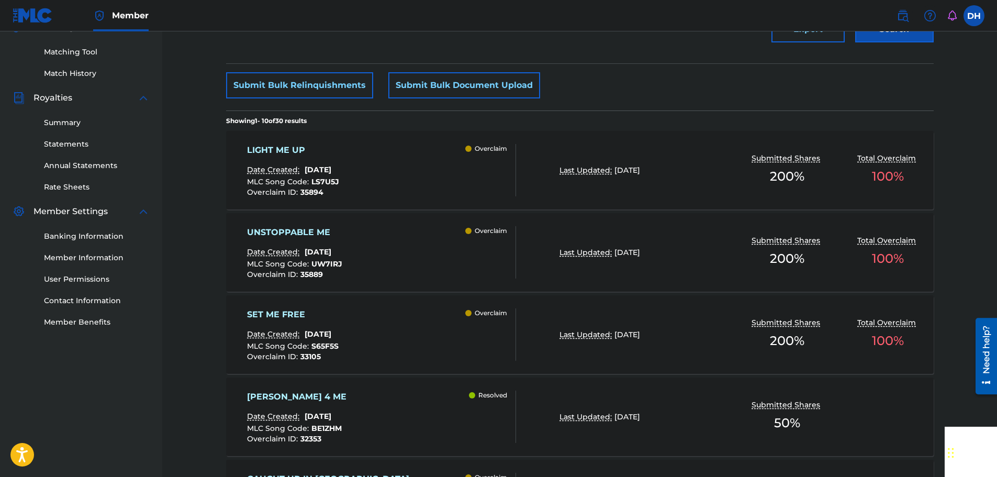
scroll to position [262, 0]
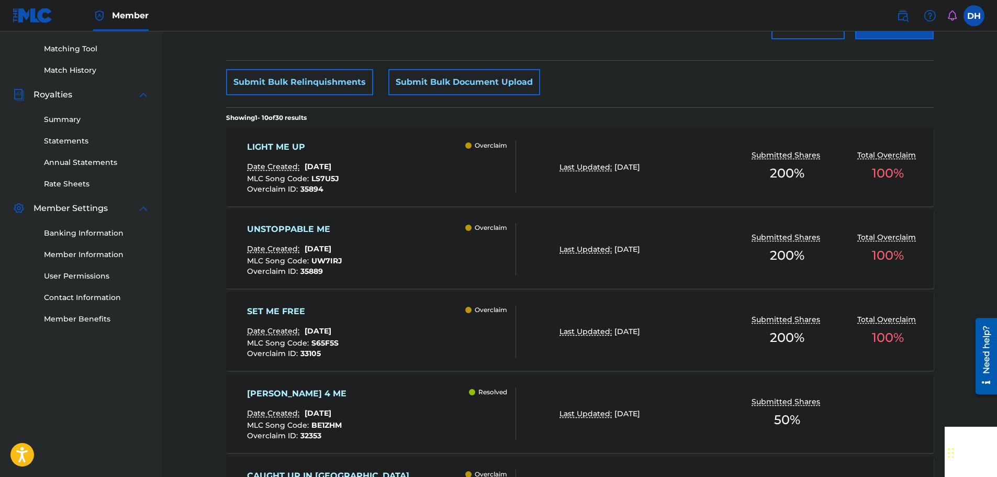
click at [438, 247] on div "UNSTOPPABLE ME Date Created: [DATE] MLC Song Code : UW7IRJ Overclaim ID : 35889…" at bounding box center [381, 249] width 269 height 52
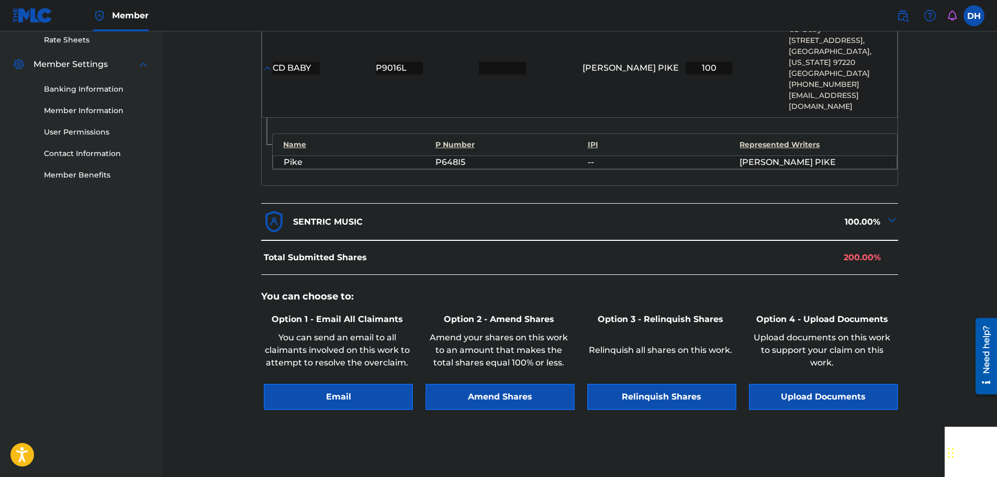
scroll to position [457, 0]
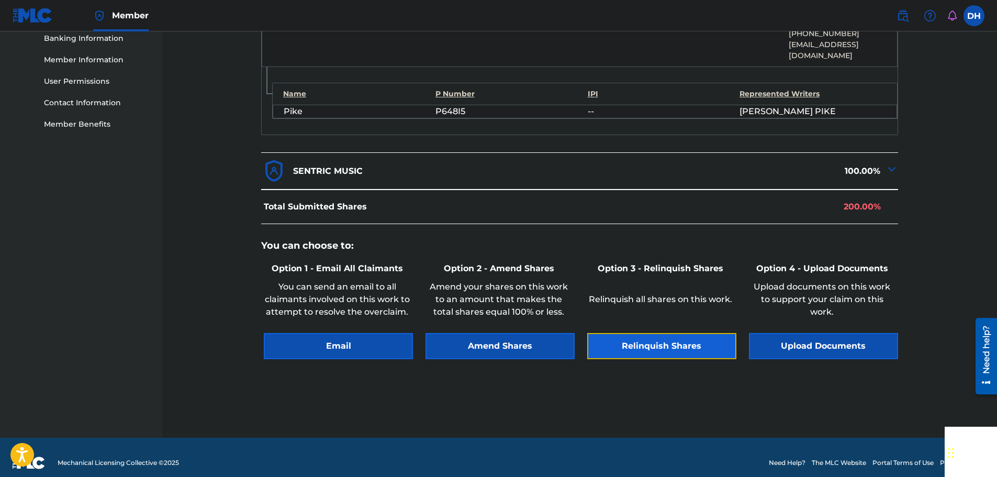
click at [642, 333] on button "Relinquish Shares" at bounding box center [661, 346] width 149 height 26
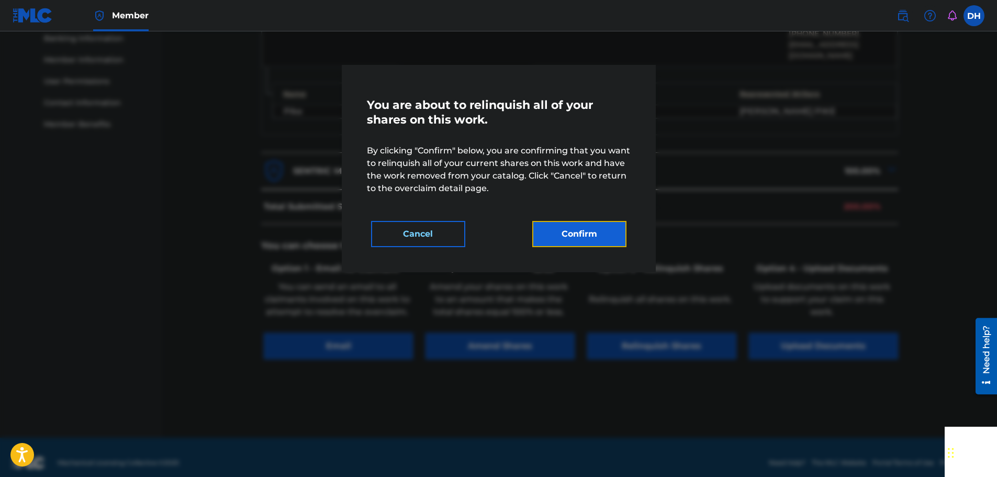
click at [592, 243] on button "Confirm" at bounding box center [579, 234] width 94 height 26
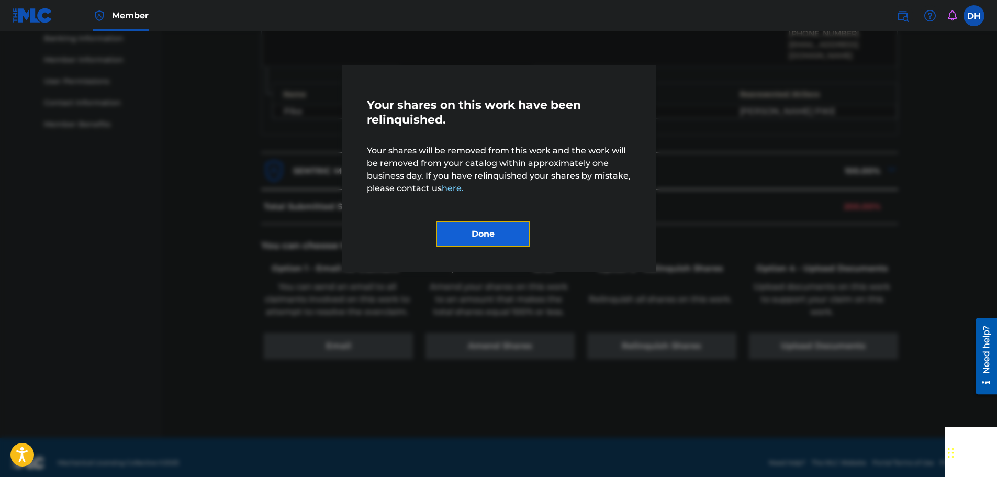
click at [485, 235] on button "Done" at bounding box center [483, 234] width 94 height 26
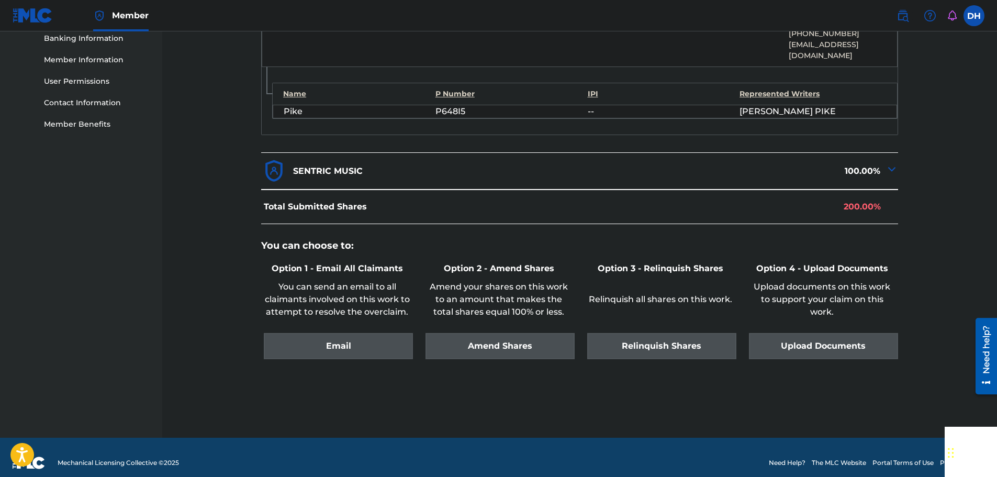
scroll to position [142, 0]
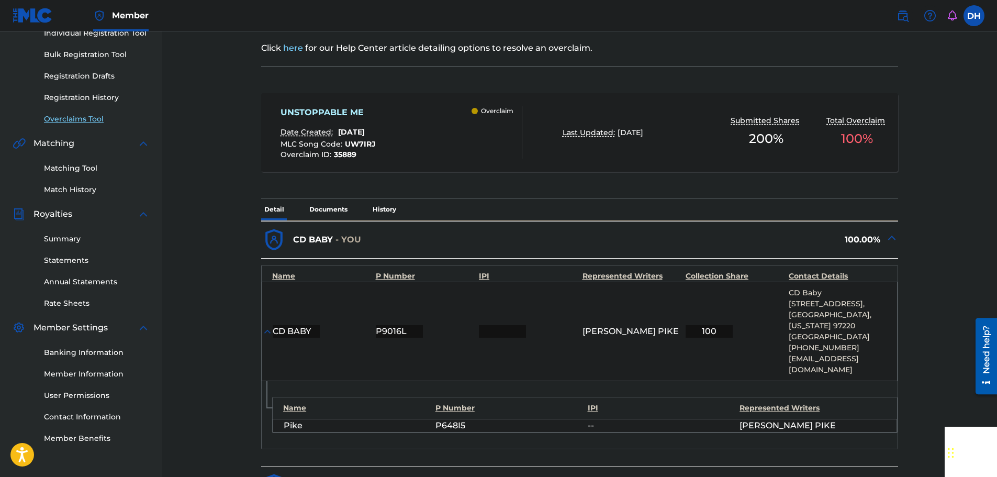
click at [77, 121] on link "Overclaims Tool" at bounding box center [97, 119] width 106 height 11
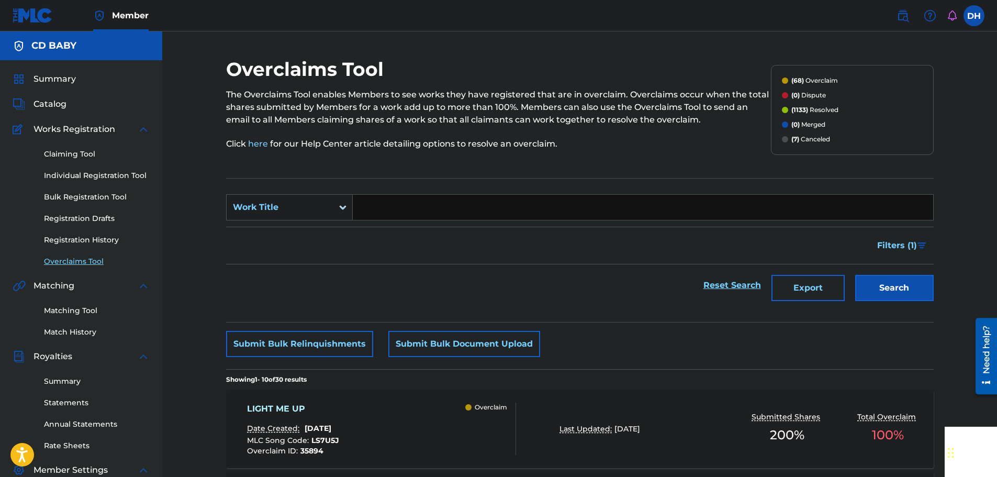
click at [367, 212] on input "Search Form" at bounding box center [643, 207] width 581 height 25
paste input "LIGHT ME UP"
type input "LIGHT ME UP"
click at [869, 289] on button "Search" at bounding box center [895, 288] width 79 height 26
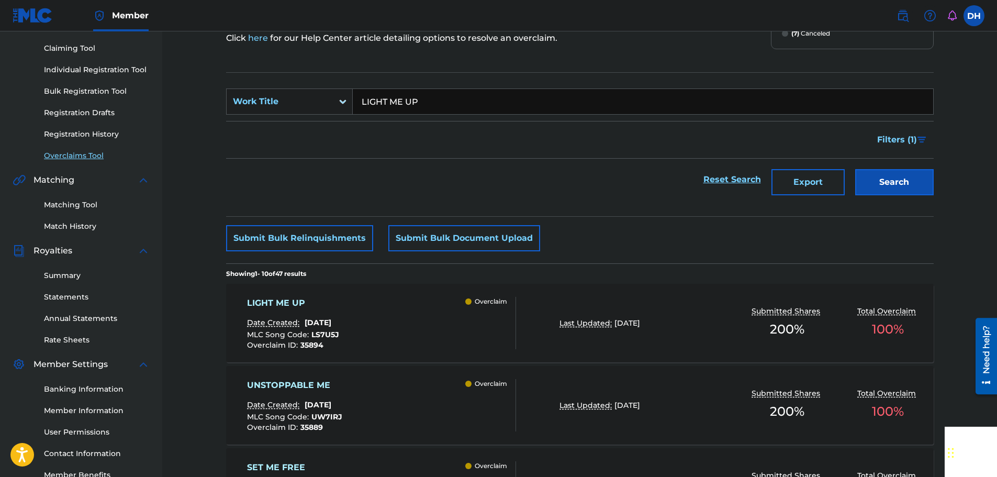
scroll to position [157, 0]
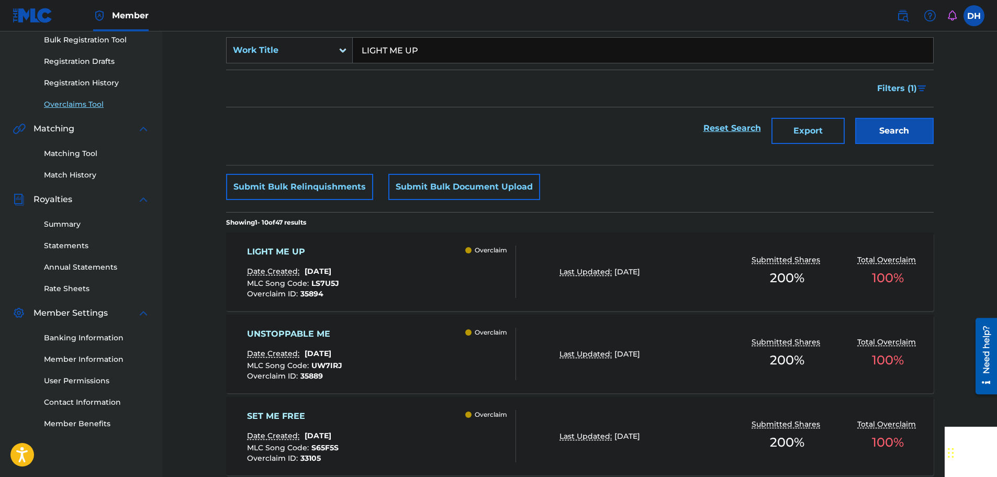
click at [437, 292] on div "LIGHT ME UP Date Created: [DATE] MLC Song Code : LS7U5J Overclaim ID : 35894 Ov…" at bounding box center [381, 272] width 269 height 52
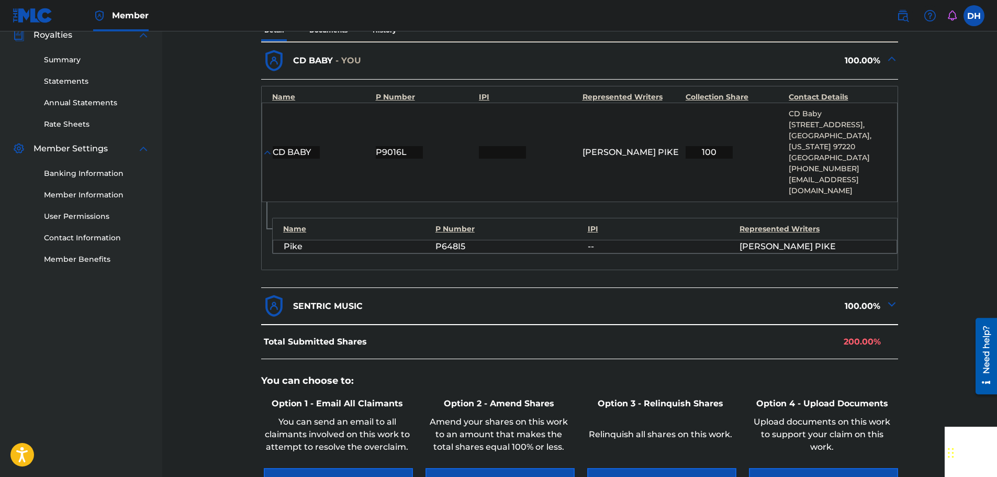
scroll to position [457, 0]
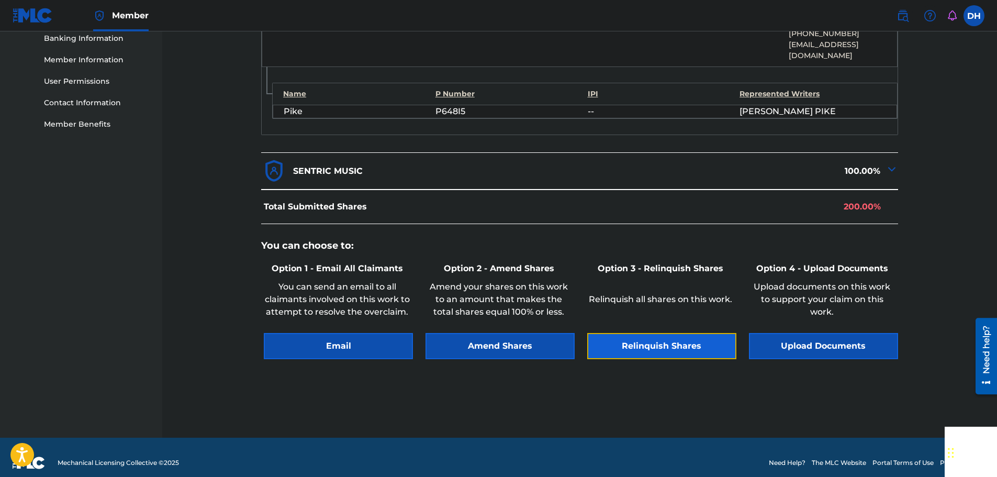
click at [664, 333] on button "Relinquish Shares" at bounding box center [661, 346] width 149 height 26
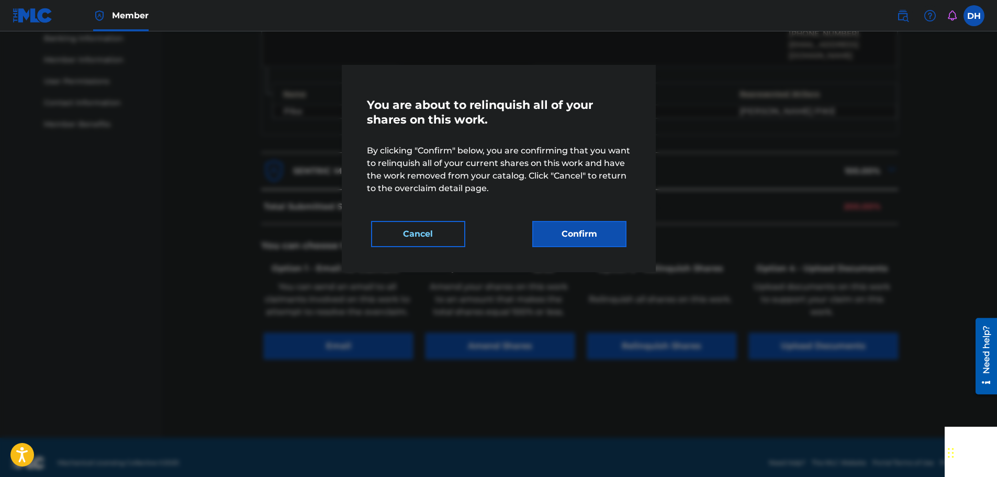
click at [598, 248] on div "You are about to relinquish all of your shares on this work. By clicking "Confi…" at bounding box center [499, 168] width 314 height 207
click at [596, 238] on button "Confirm" at bounding box center [579, 234] width 94 height 26
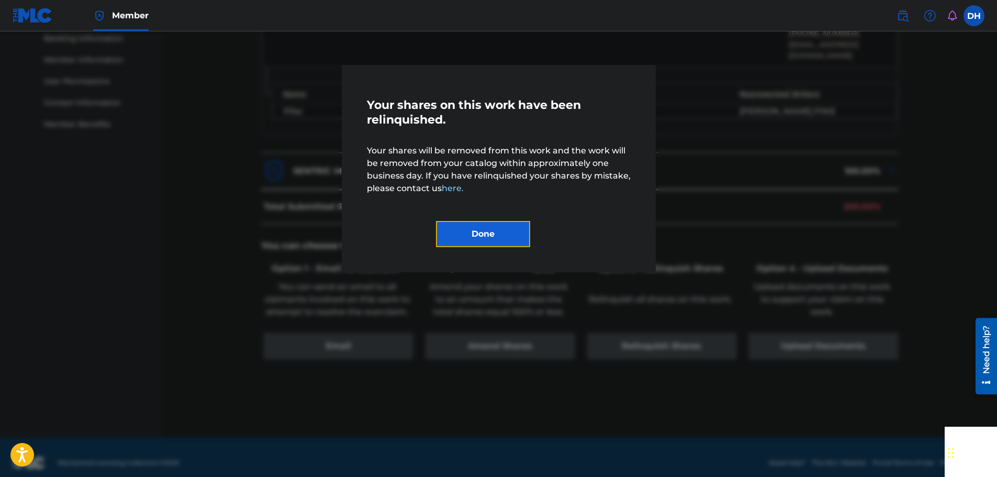
click at [487, 232] on button "Done" at bounding box center [483, 234] width 94 height 26
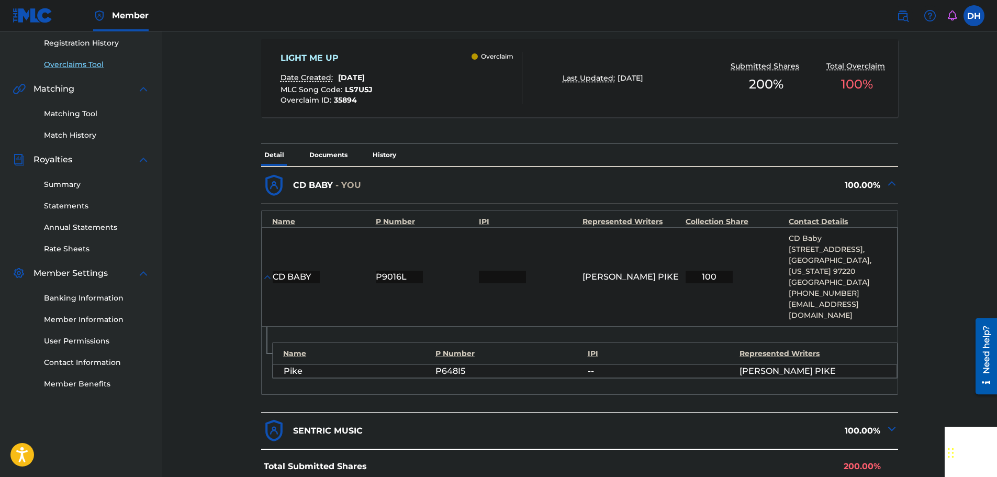
scroll to position [195, 0]
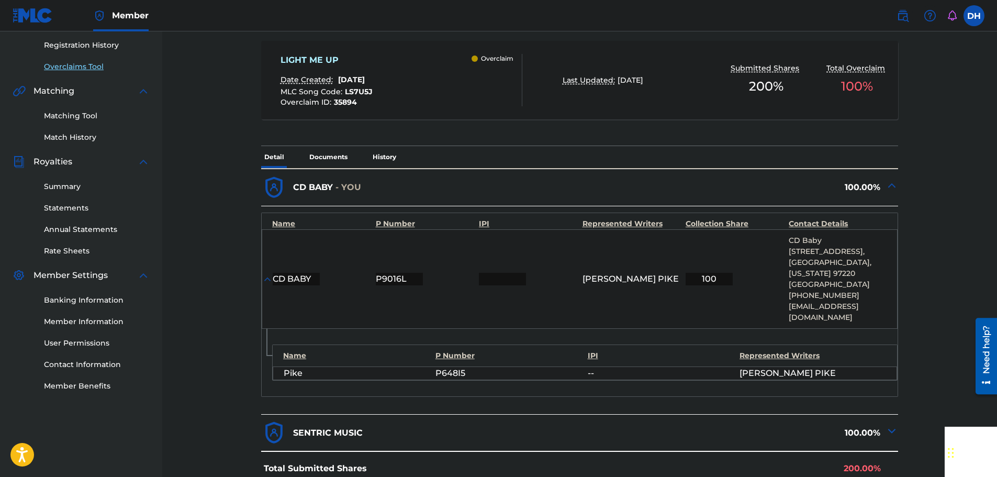
click at [75, 68] on link "Overclaims Tool" at bounding box center [97, 66] width 106 height 11
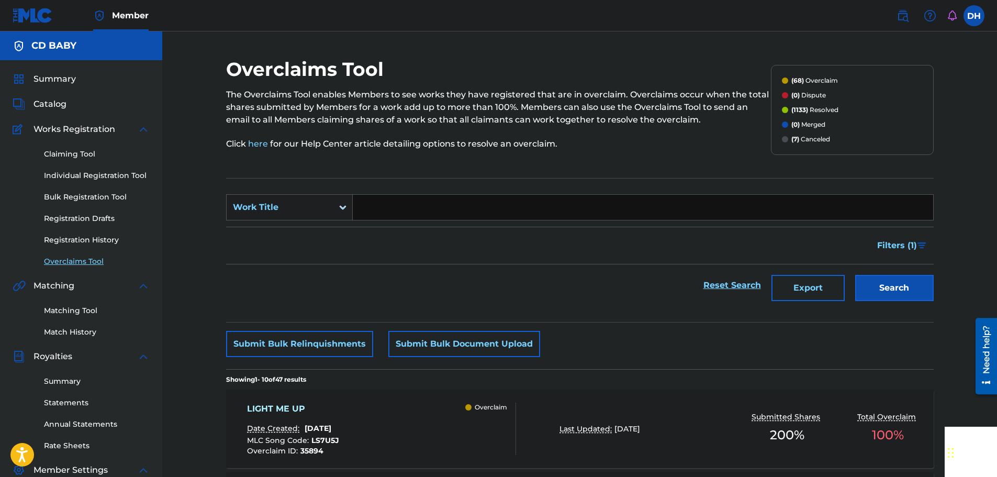
click at [390, 203] on input "Search Form" at bounding box center [643, 207] width 581 height 25
paste input "DEALER"
type input "DEALER"
click at [902, 288] on button "Search" at bounding box center [895, 288] width 79 height 26
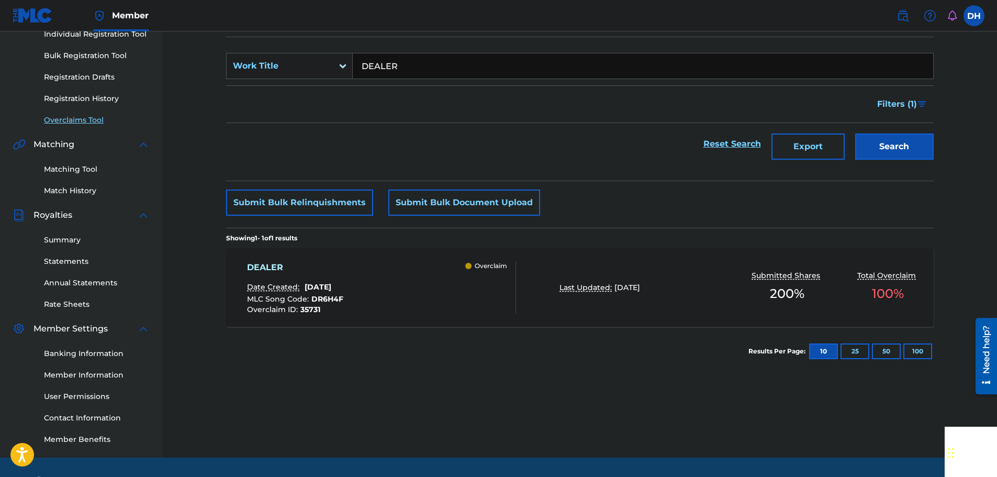
scroll to position [172, 0]
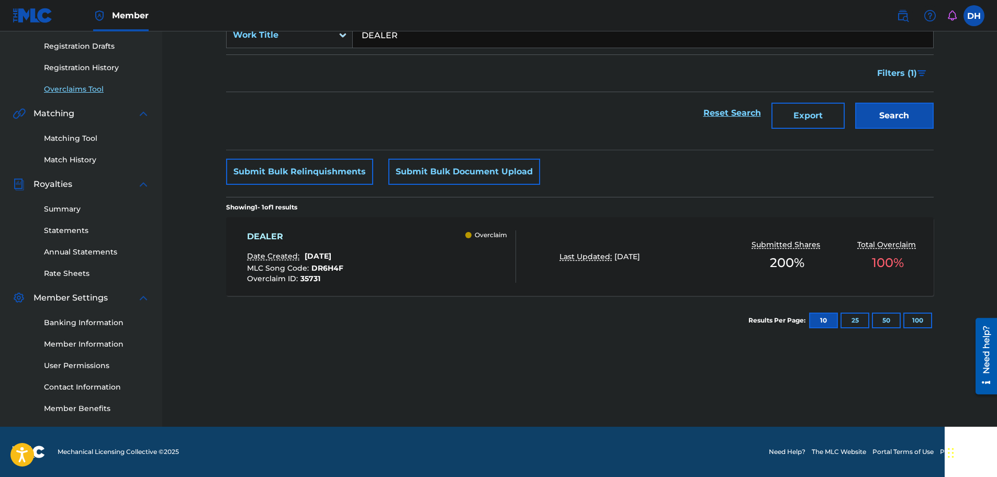
click at [421, 258] on div "DEALER Date Created: [DATE] MLC Song Code : DR6H4F Overclaim ID : 35731 Overcla…" at bounding box center [381, 256] width 269 height 52
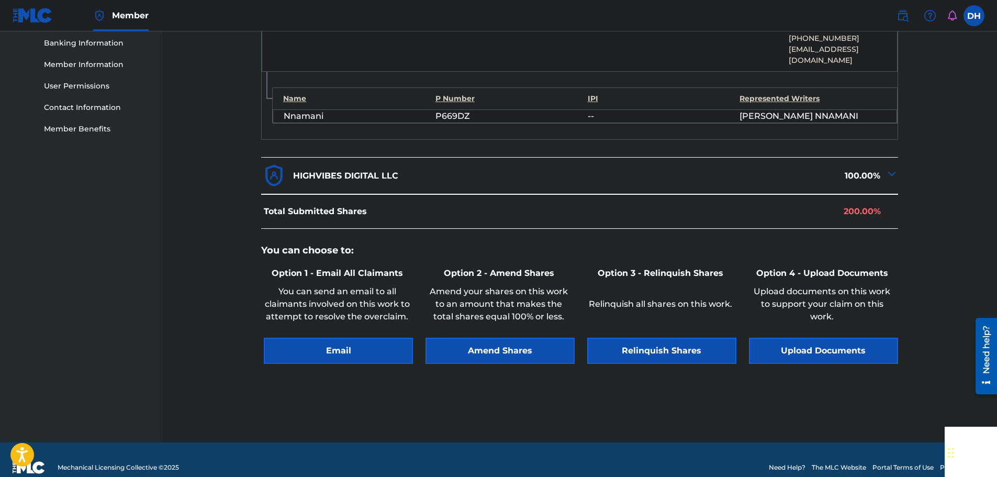
scroll to position [457, 0]
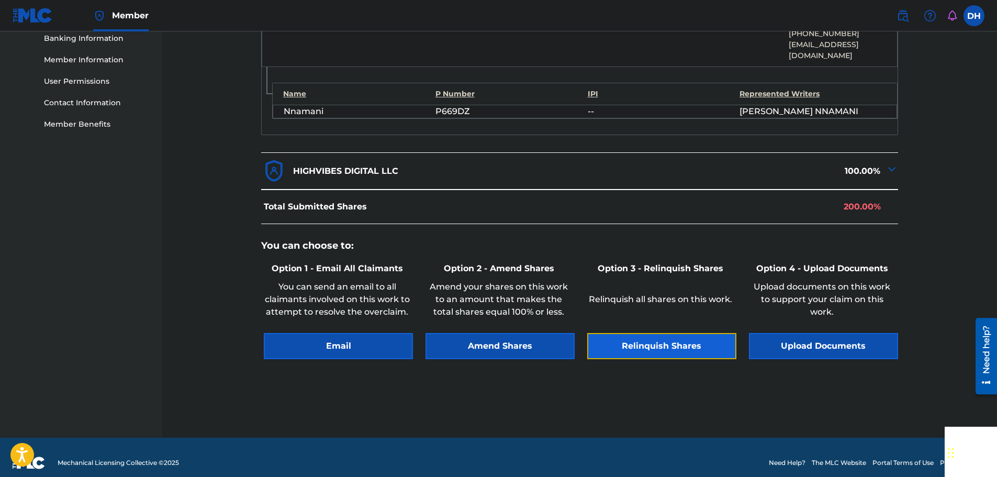
click at [648, 333] on button "Relinquish Shares" at bounding box center [661, 346] width 149 height 26
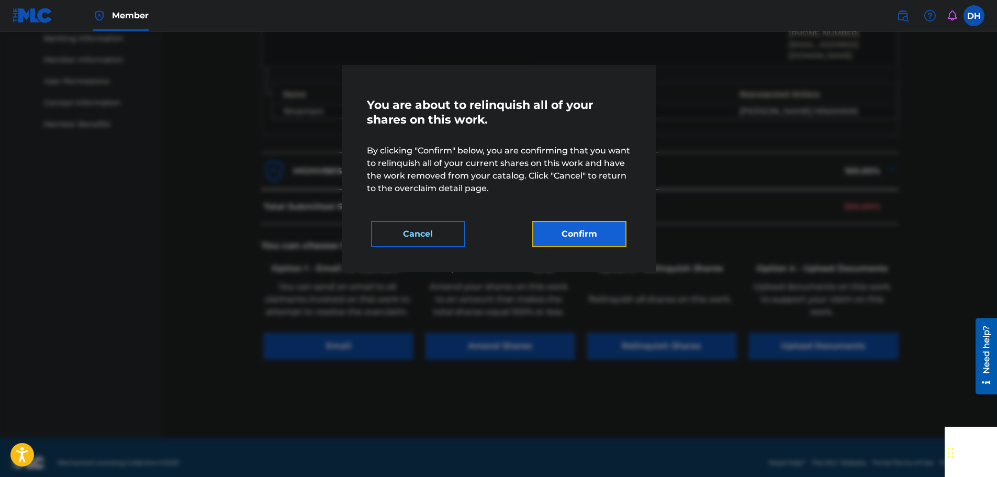
click at [576, 236] on button "Confirm" at bounding box center [579, 234] width 94 height 26
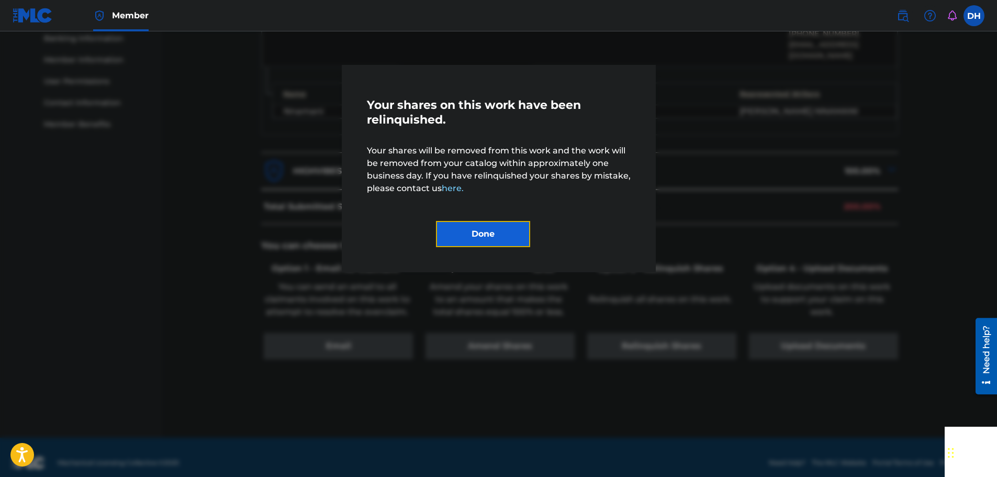
click at [479, 238] on button "Done" at bounding box center [483, 234] width 94 height 26
